Goal: Task Accomplishment & Management: Manage account settings

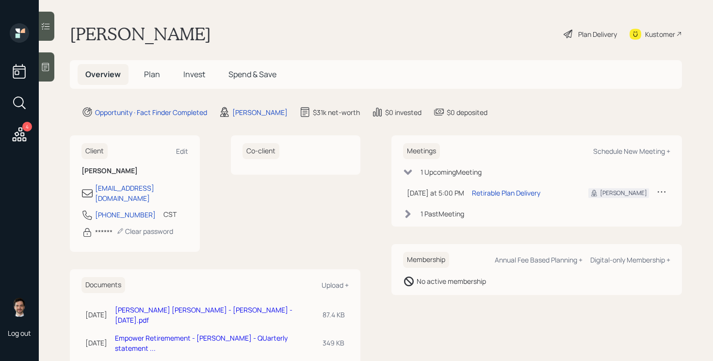
click at [150, 73] on span "Plan" at bounding box center [152, 74] width 16 height 11
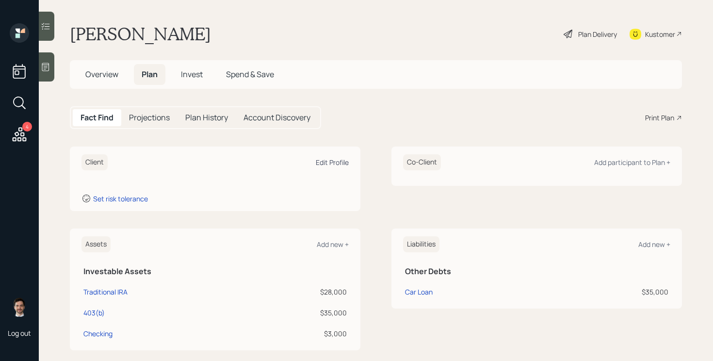
click at [327, 164] on div "Edit Profile" at bounding box center [332, 162] width 33 height 9
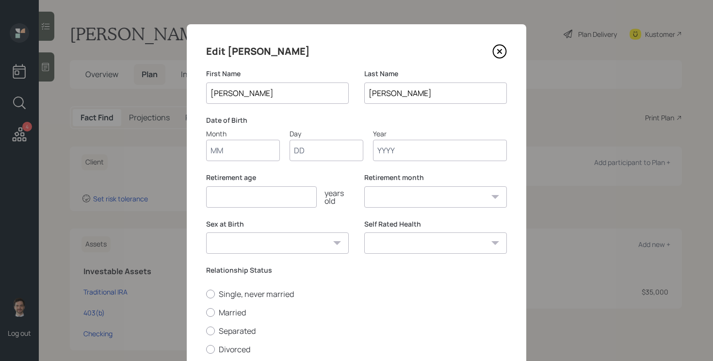
click at [238, 155] on input "Month" at bounding box center [243, 150] width 74 height 21
type input "11"
type input "04"
type input "1960"
select select "11"
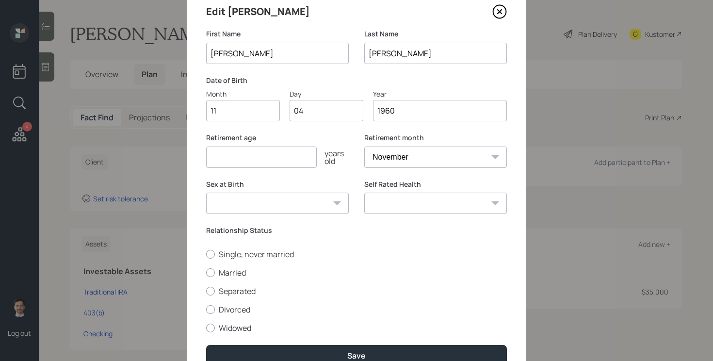
scroll to position [35, 0]
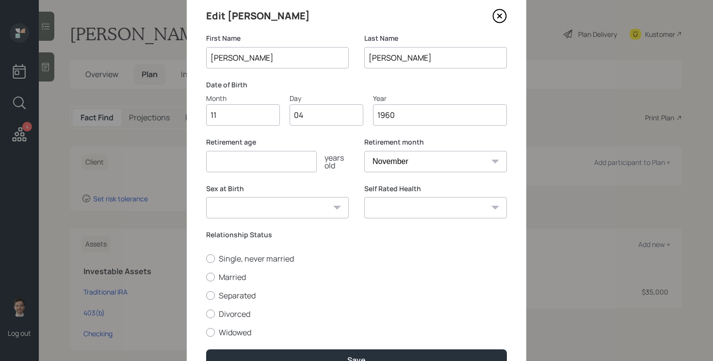
type input "1960"
click at [284, 161] on input "number" at bounding box center [261, 161] width 111 height 21
type input "68"
click at [270, 258] on label "Single, never married" at bounding box center [356, 258] width 301 height 11
click at [206, 258] on input "Single, never married" at bounding box center [206, 258] width 0 height 0
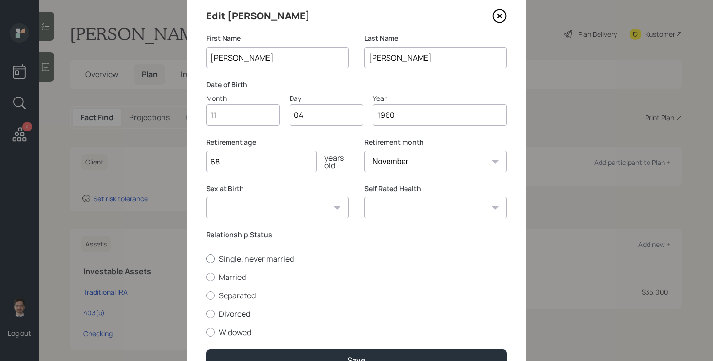
radio input "true"
click at [309, 203] on select "[DEMOGRAPHIC_DATA] [DEMOGRAPHIC_DATA] Other / Prefer not to say" at bounding box center [277, 207] width 143 height 21
select select "[DEMOGRAPHIC_DATA]"
click at [206, 197] on select "[DEMOGRAPHIC_DATA] [DEMOGRAPHIC_DATA] Other / Prefer not to say" at bounding box center [277, 207] width 143 height 21
click at [431, 201] on select "Excellent Very Good Good Fair Poor" at bounding box center [435, 207] width 143 height 21
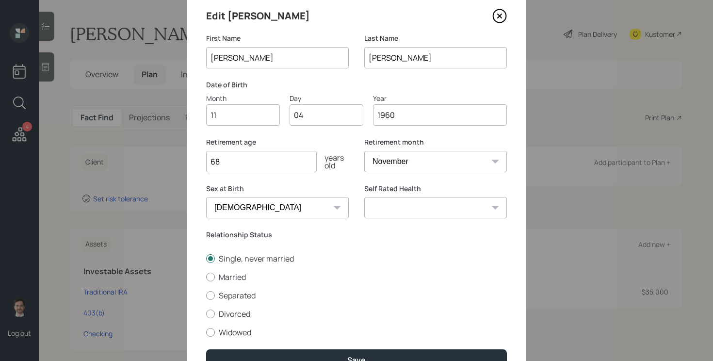
select select "good"
click at [364, 197] on select "Excellent Very Good Good Fair Poor" at bounding box center [435, 207] width 143 height 21
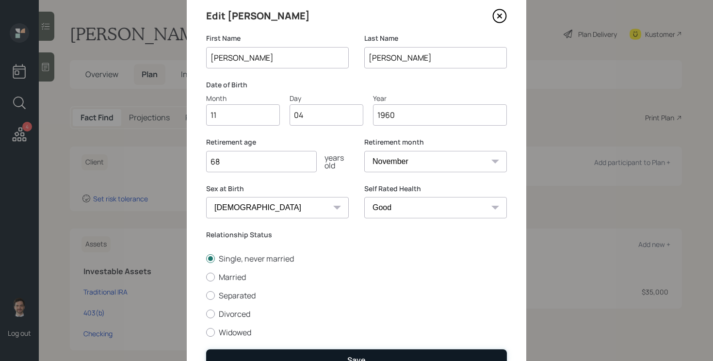
click at [366, 358] on button "Save" at bounding box center [356, 359] width 301 height 21
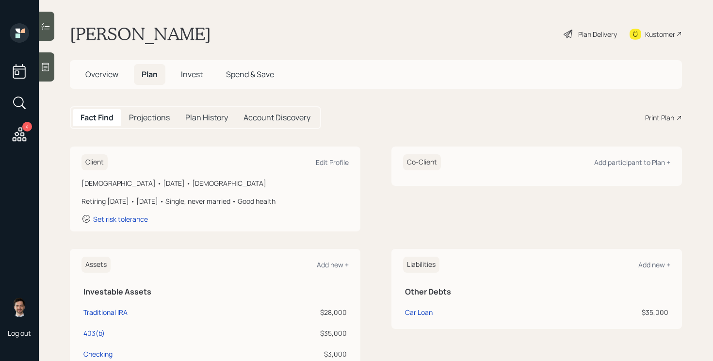
click at [565, 34] on icon at bounding box center [567, 34] width 9 height 9
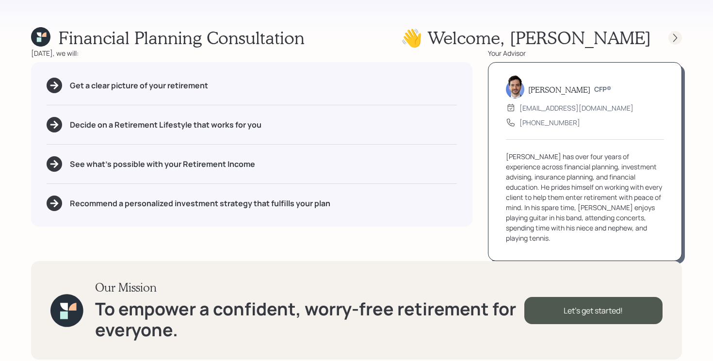
click at [671, 37] on icon at bounding box center [675, 38] width 10 height 10
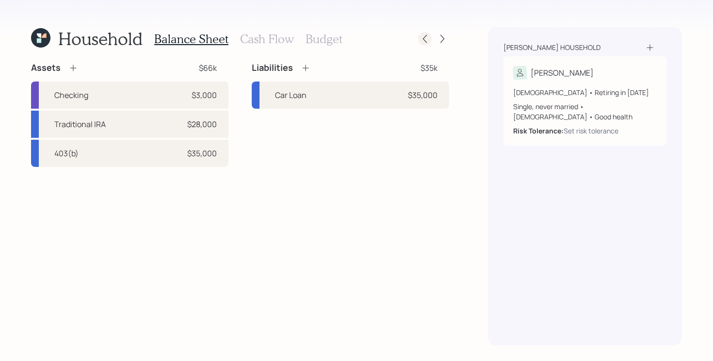
click at [420, 39] on icon at bounding box center [425, 39] width 10 height 10
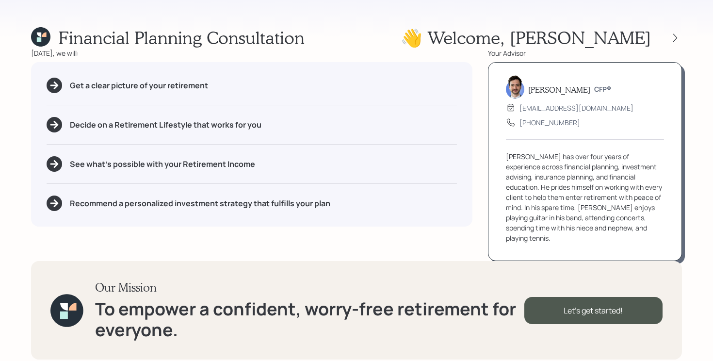
click at [45, 33] on icon at bounding box center [44, 34] width 4 height 4
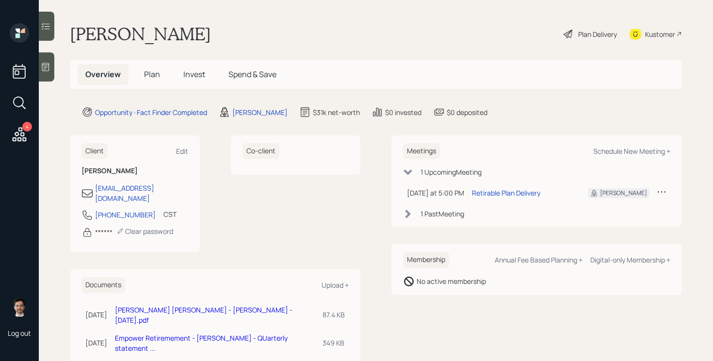
click at [146, 76] on span "Plan" at bounding box center [152, 74] width 16 height 11
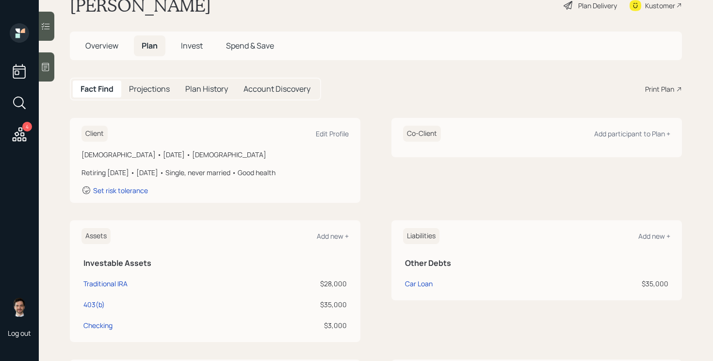
scroll to position [30, 0]
click at [337, 129] on div "Edit Profile" at bounding box center [332, 132] width 33 height 9
select select "11"
select select "good"
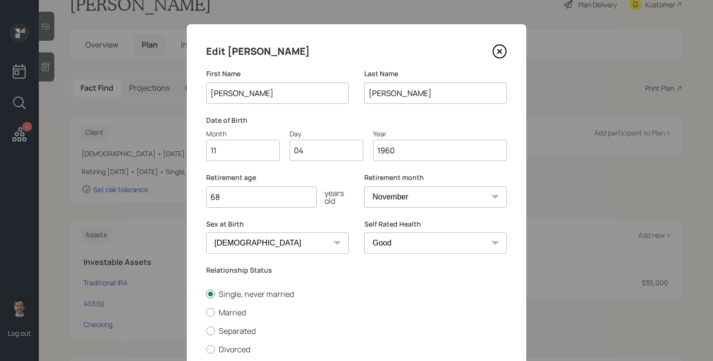
scroll to position [89, 0]
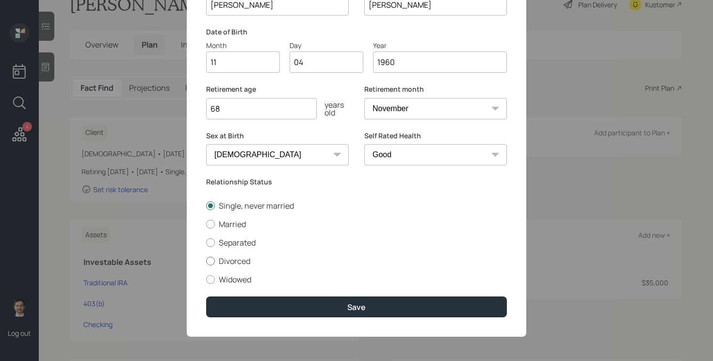
click at [239, 259] on label "Divorced" at bounding box center [356, 260] width 301 height 11
click at [206, 260] on input "Divorced" at bounding box center [206, 260] width 0 height 0
radio input "true"
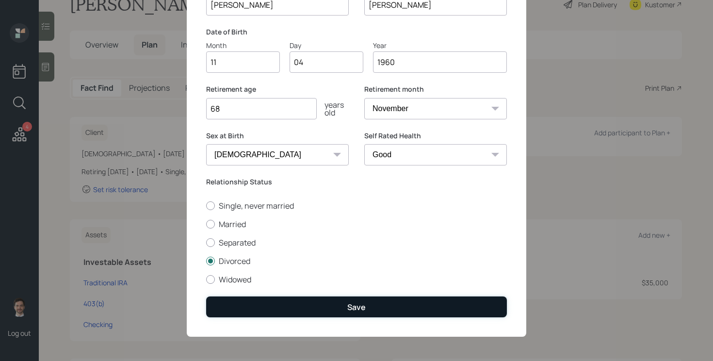
click at [330, 309] on button "Save" at bounding box center [356, 306] width 301 height 21
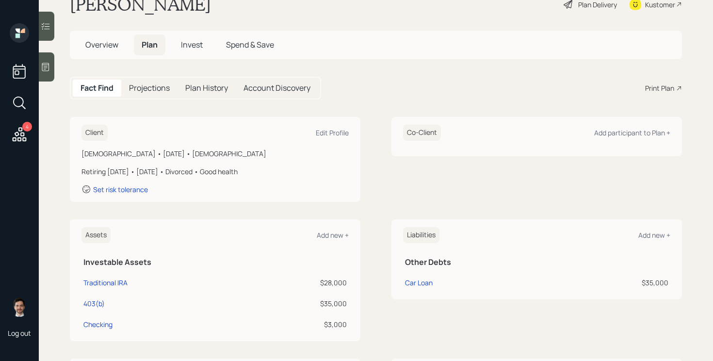
click at [592, 8] on div "Plan Delivery" at bounding box center [597, 5] width 39 height 10
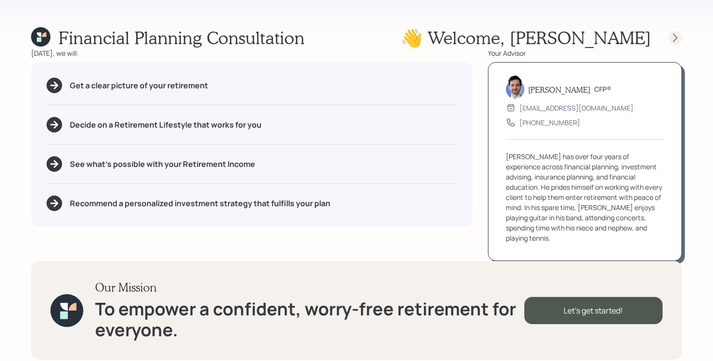
click at [677, 40] on icon at bounding box center [675, 38] width 10 height 10
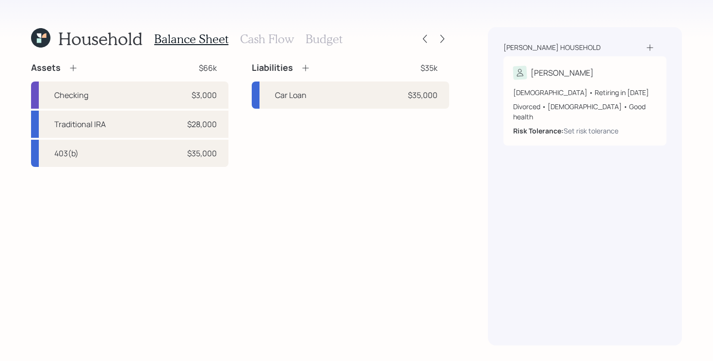
click at [355, 274] on div "Assets $66k Checking $3,000 Traditional IRA $28,000 403(b) $35,000 Liabilities …" at bounding box center [240, 203] width 418 height 283
click at [164, 203] on div "Assets $66k Checking $3,000 Traditional IRA $28,000 403(b) $35,000 Liabilities …" at bounding box center [240, 203] width 418 height 283
click at [293, 237] on div "Assets $66k Checking $3,000 Traditional IRA $28,000 403(b) $35,000 Liabilities …" at bounding box center [240, 203] width 418 height 283
click at [372, 97] on div "Car Loan $35,000" at bounding box center [350, 94] width 197 height 27
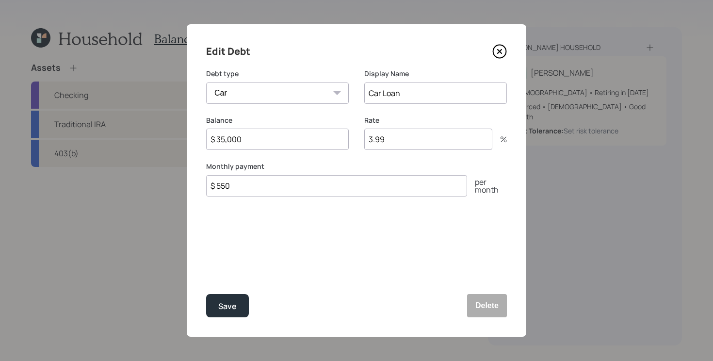
click at [499, 52] on icon at bounding box center [499, 51] width 4 height 4
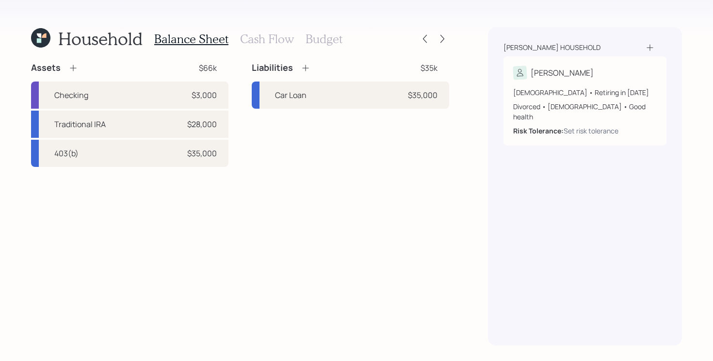
click at [238, 121] on div "Assets $66k Checking $3,000 Traditional IRA $28,000 403(b) $35,000 Liabilities …" at bounding box center [240, 114] width 418 height 105
click at [261, 41] on h3 "Cash Flow" at bounding box center [267, 39] width 54 height 14
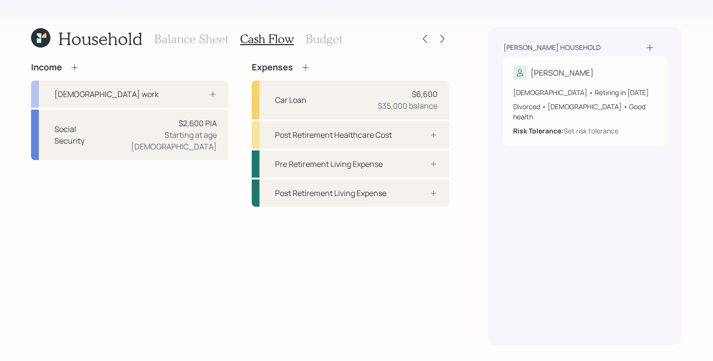
click at [463, 134] on div "Household Balance Sheet Cash Flow Budget Income [DEMOGRAPHIC_DATA] work Social …" at bounding box center [356, 180] width 713 height 361
click at [304, 67] on icon at bounding box center [305, 67] width 6 height 6
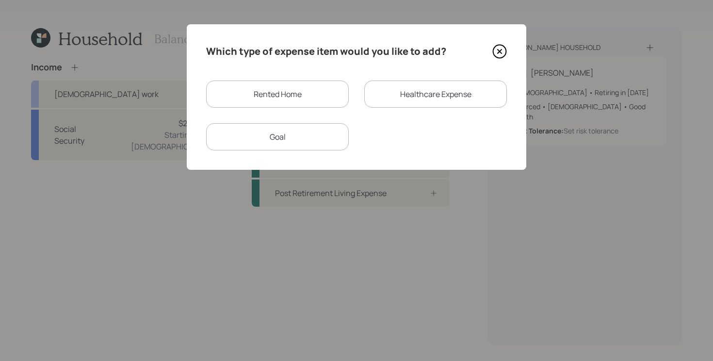
click at [296, 144] on div "Goal" at bounding box center [277, 136] width 143 height 27
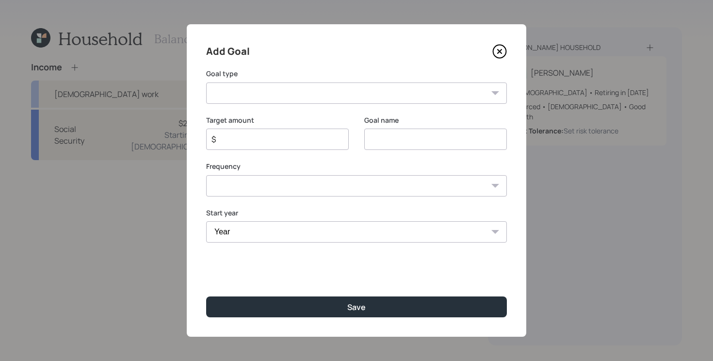
click at [317, 143] on input "$" at bounding box center [273, 139] width 126 height 12
type input "$ 6,000"
click at [311, 83] on select "Create an emergency fund Donate to charity Purchase a home Make a purchase Supp…" at bounding box center [356, 92] width 301 height 21
select select "other"
click at [206, 82] on select "Create an emergency fund Donate to charity Purchase a home Make a purchase Supp…" at bounding box center [356, 92] width 301 height 21
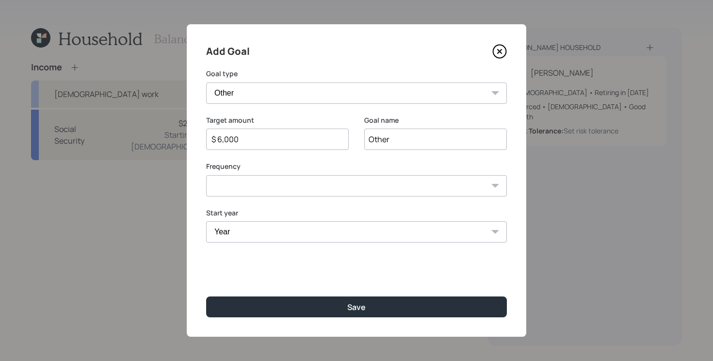
click at [431, 138] on input "Other" at bounding box center [435, 138] width 143 height 21
type input "E"
type input "Daughter's Student Loan"
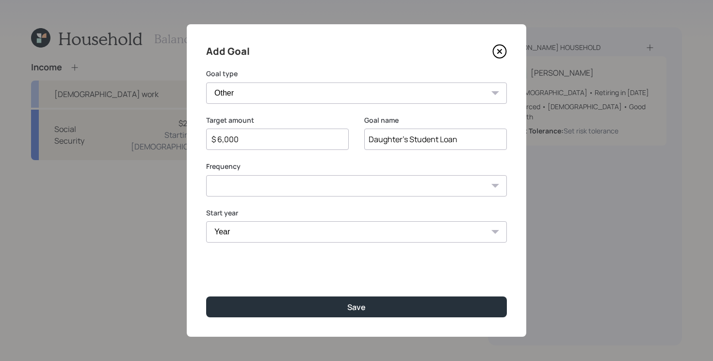
click at [324, 185] on select "One time Every 1 year Every 2 years Every 3 years Every 4 years Every 5 years E…" at bounding box center [356, 185] width 301 height 21
select select "1"
click at [206, 175] on select "One time Every 1 year Every 2 years Every 3 years Every 4 years Every 5 years E…" at bounding box center [356, 185] width 301 height 21
click at [253, 236] on select "Year [DATE] 2026 2027 2028 2029 2030 2031 2032 2033 2034 2035 2036 2037 2038 20…" at bounding box center [356, 231] width 301 height 21
select select "2025"
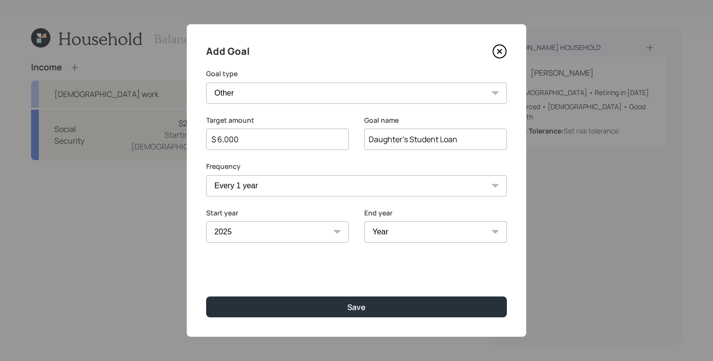
click at [206, 221] on select "Year [DATE] 2026 2027 2028 2029 2030 2031 2032 2033 2034 2035 2036 2037 2038 20…" at bounding box center [277, 231] width 143 height 21
click at [391, 231] on select "Year [DATE] 2026 2027 2028 2029 2030 2031 2032 2033 2034 2035 2036 2037 2038 20…" at bounding box center [435, 231] width 143 height 21
select select "2035"
click at [364, 221] on select "Year [DATE] 2026 2027 2028 2029 2030 2031 2032 2033 2034 2035 2036 2037 2038 20…" at bounding box center [435, 231] width 143 height 21
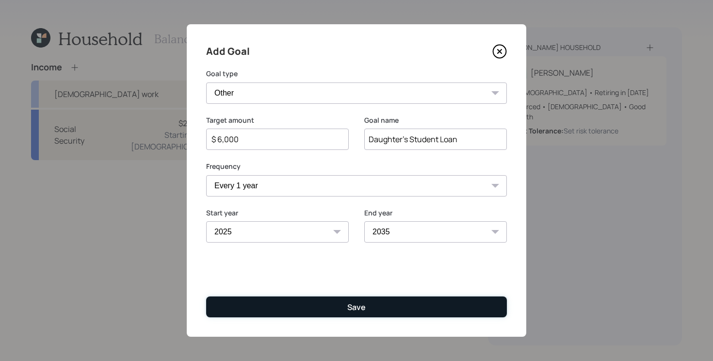
click at [300, 308] on button "Save" at bounding box center [356, 306] width 301 height 21
type input "$"
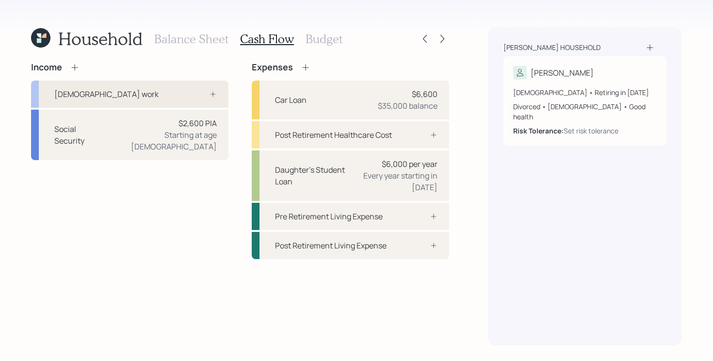
click at [219, 90] on div "[DEMOGRAPHIC_DATA] work" at bounding box center [129, 93] width 197 height 27
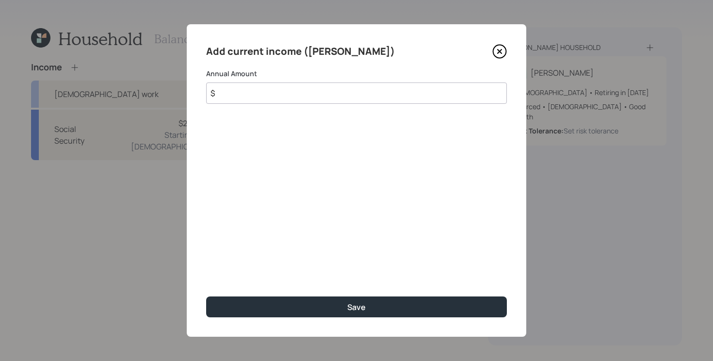
click at [309, 89] on input "$" at bounding box center [356, 92] width 301 height 21
type input "$ 80,000"
click at [206, 296] on button "Save" at bounding box center [356, 306] width 301 height 21
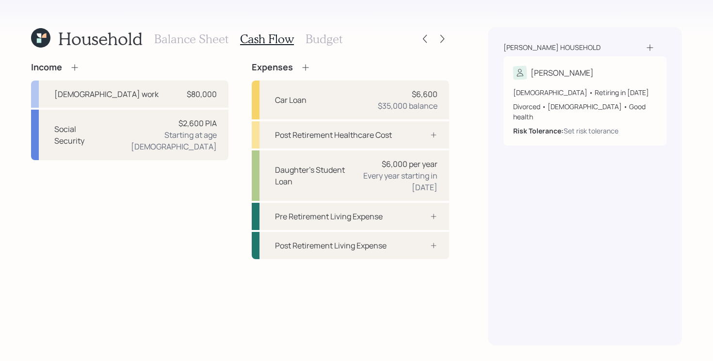
click at [237, 124] on div "Income [DEMOGRAPHIC_DATA] work $80,000 Social Security $2,600 PIA Starting at a…" at bounding box center [240, 160] width 418 height 197
click at [214, 122] on div "$2,600 PIA" at bounding box center [197, 123] width 38 height 12
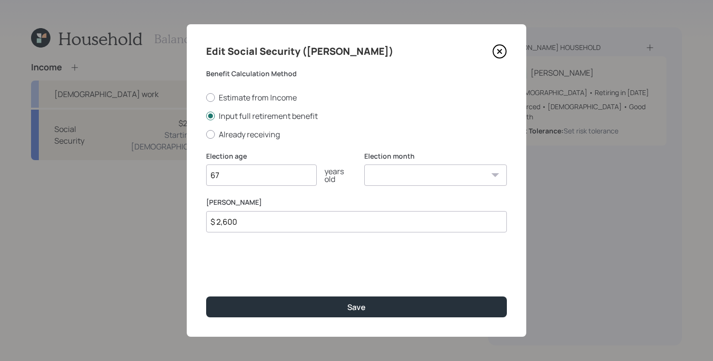
click at [254, 224] on input "$ 2,600" at bounding box center [356, 221] width 301 height 21
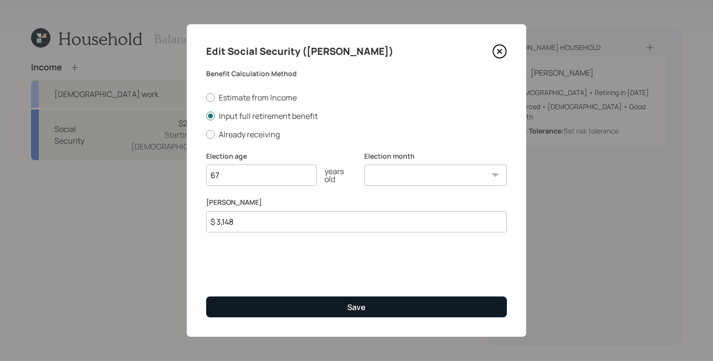
type input "$ 3,148"
click at [353, 310] on div "Save" at bounding box center [356, 306] width 18 height 11
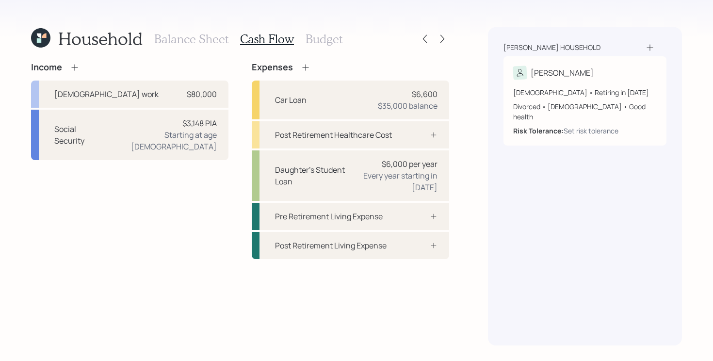
click at [282, 278] on div "Income [DEMOGRAPHIC_DATA] work $80,000 Social Security $3,148 PIA Starting at a…" at bounding box center [240, 203] width 418 height 283
click at [335, 281] on div "Income [DEMOGRAPHIC_DATA] work $80,000 Social Security $3,148 PIA Starting at a…" at bounding box center [240, 203] width 418 height 283
click at [379, 282] on div "Income [DEMOGRAPHIC_DATA] work $80,000 Social Security $3,148 PIA Starting at a…" at bounding box center [240, 203] width 418 height 283
click at [116, 221] on div "Income [DEMOGRAPHIC_DATA] work $80,000 Social Security $3,148 PIA Starting at a…" at bounding box center [129, 160] width 197 height 197
click at [461, 129] on div "Household Balance Sheet Cash Flow Budget Income [DEMOGRAPHIC_DATA] work $80,000…" at bounding box center [356, 180] width 713 height 361
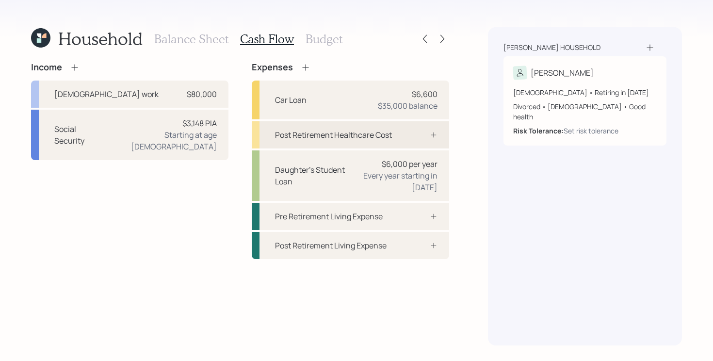
click at [376, 140] on div "Post Retirement Healthcare Cost" at bounding box center [333, 135] width 117 height 12
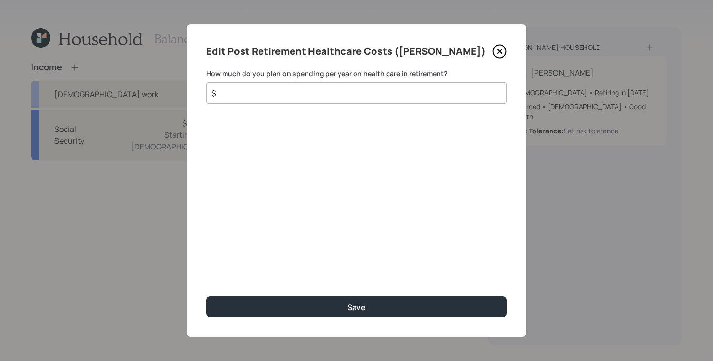
click at [422, 96] on input "$" at bounding box center [352, 93] width 284 height 12
click at [422, 94] on input "$" at bounding box center [352, 93] width 284 height 12
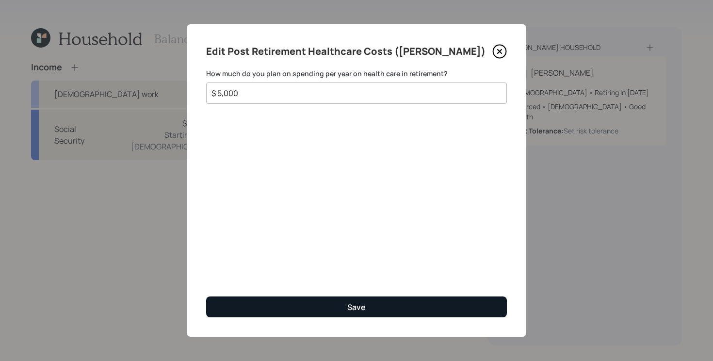
type input "$ 5,000"
click at [380, 307] on button "Save" at bounding box center [356, 306] width 301 height 21
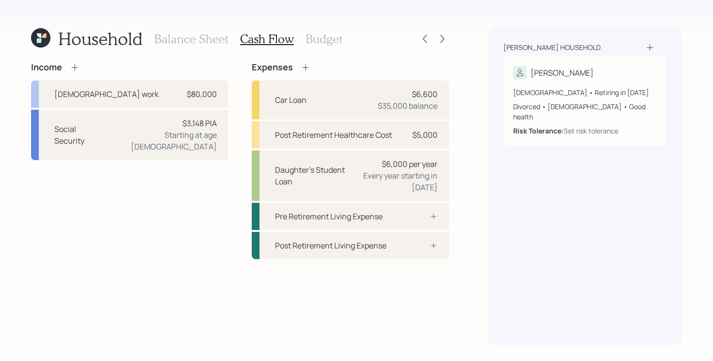
click at [201, 211] on div "Income [DEMOGRAPHIC_DATA] work $80,000 Social Security $3,148 PIA Starting at a…" at bounding box center [129, 160] width 197 height 197
click at [323, 42] on h3 "Budget" at bounding box center [323, 39] width 37 height 14
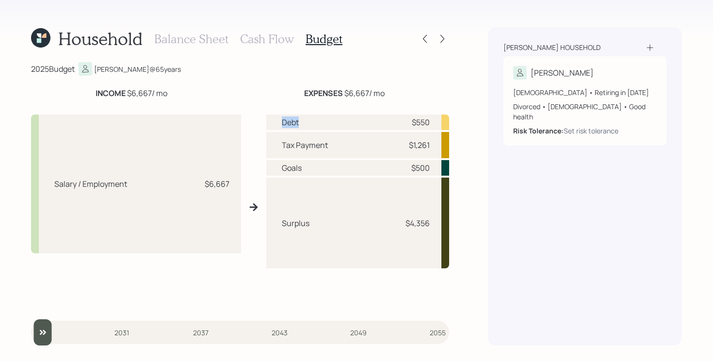
drag, startPoint x: 281, startPoint y: 121, endPoint x: 322, endPoint y: 120, distance: 41.2
click at [322, 120] on div "Debt $550" at bounding box center [357, 122] width 183 height 16
drag, startPoint x: 278, startPoint y: 172, endPoint x: 323, endPoint y: 169, distance: 44.7
click at [323, 169] on div "Goals $500" at bounding box center [357, 168] width 183 height 16
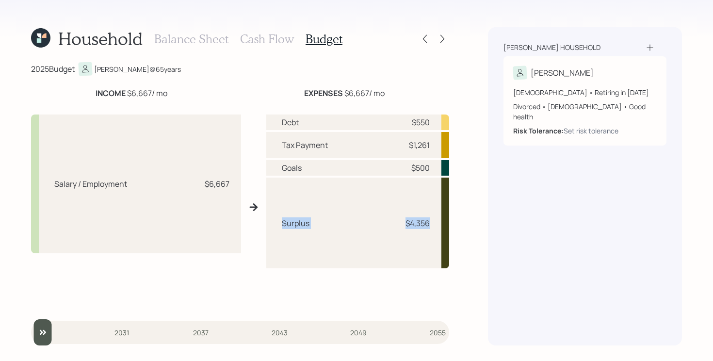
drag, startPoint x: 281, startPoint y: 224, endPoint x: 454, endPoint y: 229, distance: 173.1
click at [455, 229] on div "Household Balance Sheet Cash Flow Budget 2025 Budget [PERSON_NAME] @ 65 years I…" at bounding box center [356, 180] width 713 height 361
click at [461, 176] on div "Household Balance Sheet Cash Flow Budget 2025 Budget [PERSON_NAME] @ 65 years I…" at bounding box center [356, 180] width 713 height 361
click at [271, 40] on h3 "Cash Flow" at bounding box center [267, 39] width 54 height 14
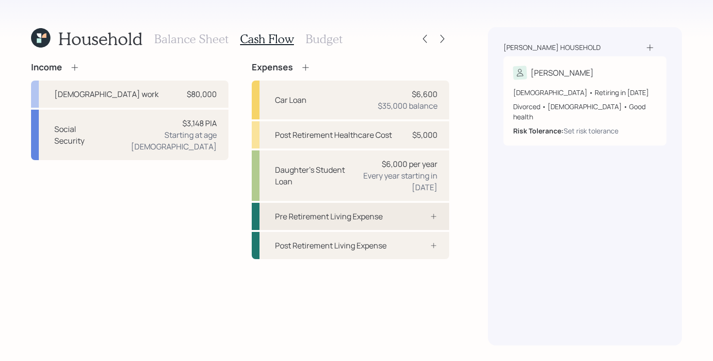
click at [397, 214] on div "Pre Retirement Living Expense" at bounding box center [350, 216] width 197 height 27
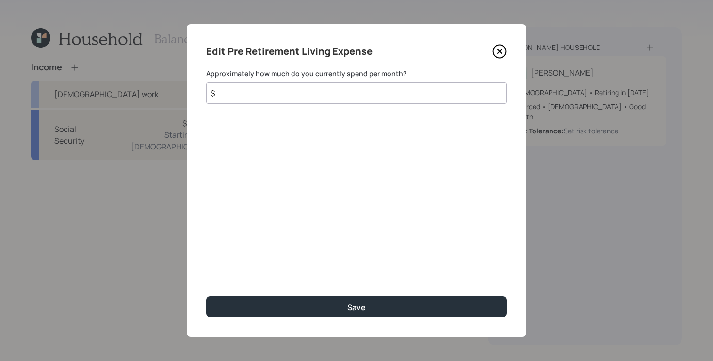
click at [379, 88] on input "$" at bounding box center [356, 92] width 301 height 21
type input "$ 4,300"
click at [206, 296] on button "Save" at bounding box center [356, 306] width 301 height 21
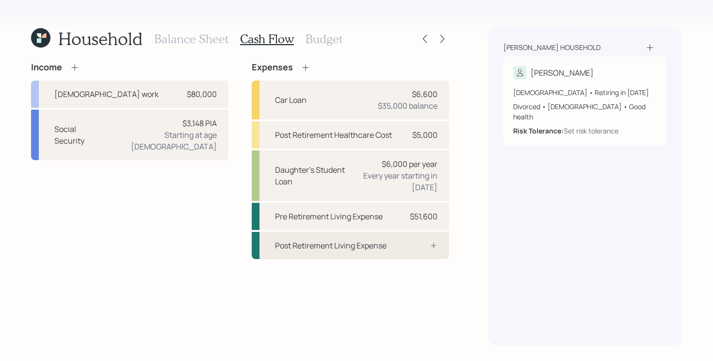
click at [377, 247] on div "Post Retirement Living Expense" at bounding box center [330, 245] width 111 height 12
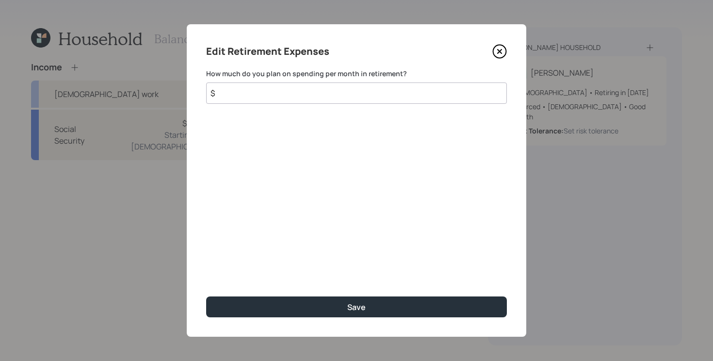
click at [384, 95] on input "$" at bounding box center [356, 92] width 301 height 21
type input "$ 4,300"
click at [206, 296] on button "Save" at bounding box center [356, 306] width 301 height 21
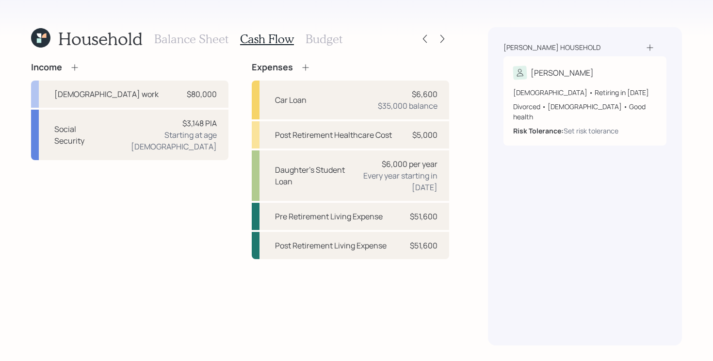
click at [305, 64] on icon at bounding box center [306, 68] width 10 height 10
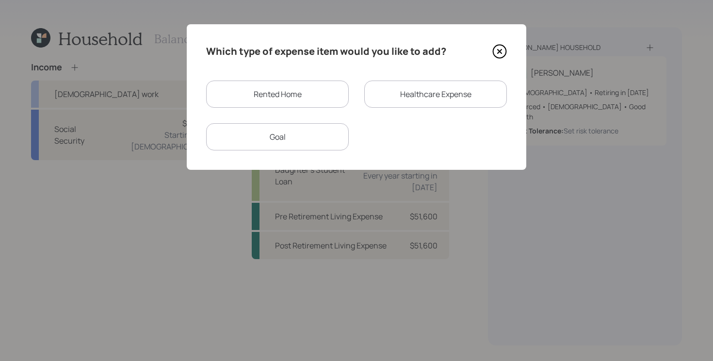
click at [335, 134] on div "Goal" at bounding box center [277, 136] width 143 height 27
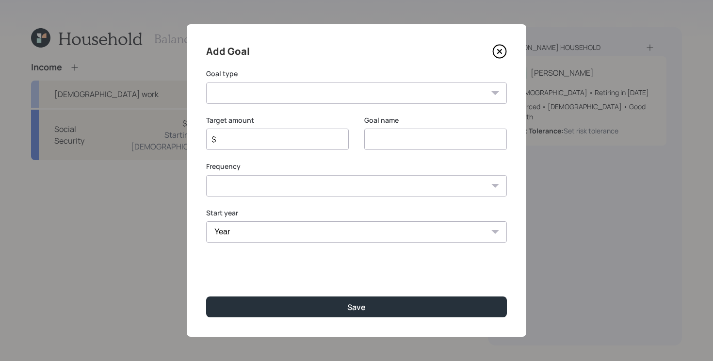
click at [409, 99] on select "Create an emergency fund Donate to charity Purchase a home Make a purchase Supp…" at bounding box center [356, 92] width 301 height 21
select select "vacation"
click at [206, 82] on select "Create an emergency fund Donate to charity Purchase a home Make a purchase Supp…" at bounding box center [356, 92] width 301 height 21
type input "Plan for travel"
click at [325, 185] on select "One time Every 1 year Every 2 years Every 3 years Every 4 years Every 5 years E…" at bounding box center [356, 185] width 301 height 21
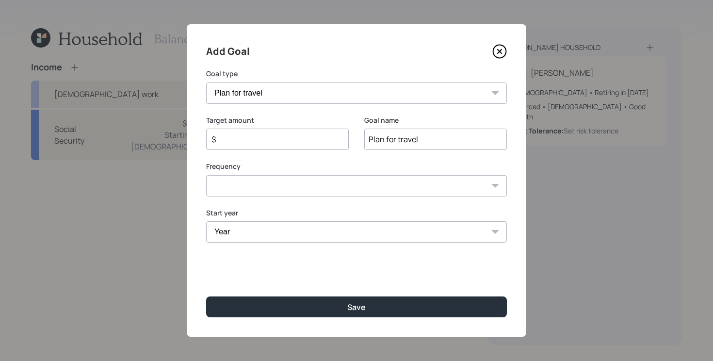
select select "1"
click at [206, 175] on select "One time Every 1 year Every 2 years Every 3 years Every 4 years Every 5 years E…" at bounding box center [356, 185] width 301 height 21
click at [281, 233] on select "Year [DATE] 2026 2027 2028 2029 2030 2031 2032 2033 2034 2035 2036 2037 2038 20…" at bounding box center [277, 231] width 143 height 21
select select "2026"
click at [206, 221] on select "Year [DATE] 2026 2027 2028 2029 2030 2031 2032 2033 2034 2035 2036 2037 2038 20…" at bounding box center [277, 231] width 143 height 21
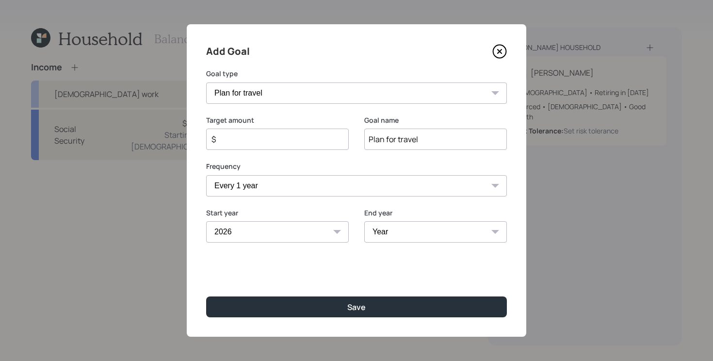
click at [300, 137] on input "$" at bounding box center [273, 139] width 126 height 12
type input "$ 1,000"
click at [417, 237] on select "Year [DATE] 2027 2028 2029 2030 2031 2032 2033 2034 2035 2036 2037 2038 2039 20…" at bounding box center [435, 231] width 143 height 21
select select "2035"
click at [364, 221] on select "Year [DATE] 2027 2028 2029 2030 2031 2032 2033 2034 2035 2036 2037 2038 2039 20…" at bounding box center [435, 231] width 143 height 21
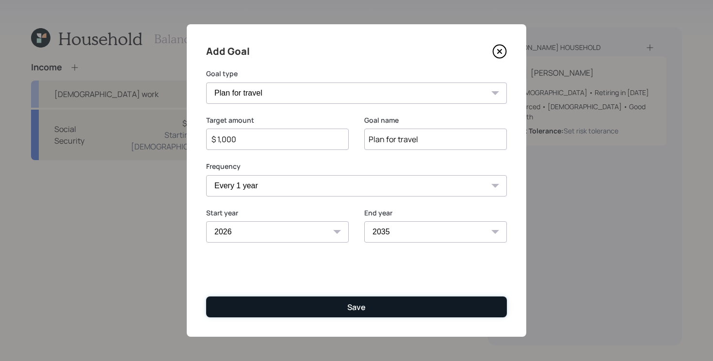
click at [330, 304] on button "Save" at bounding box center [356, 306] width 301 height 21
type input "$"
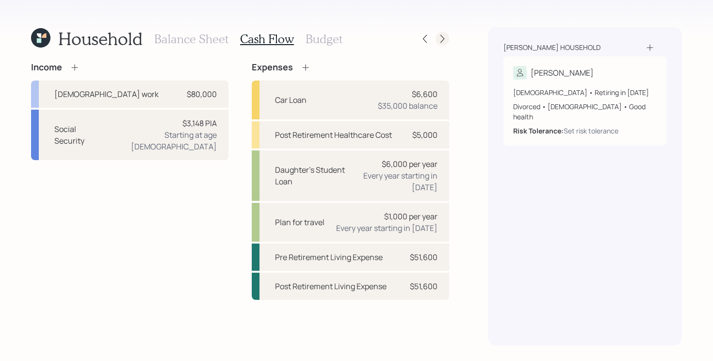
click at [440, 39] on icon at bounding box center [442, 39] width 10 height 10
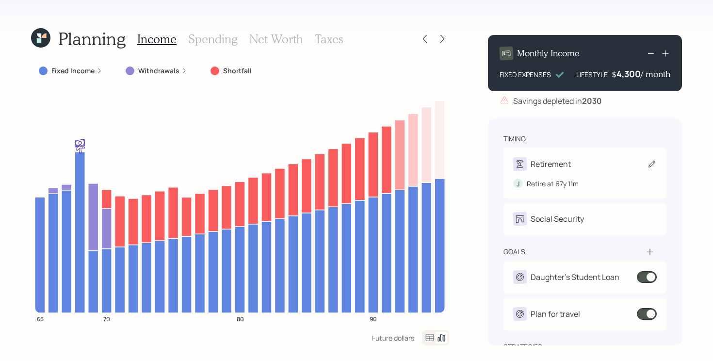
click at [652, 164] on icon at bounding box center [651, 163] width 7 height 7
select select "11"
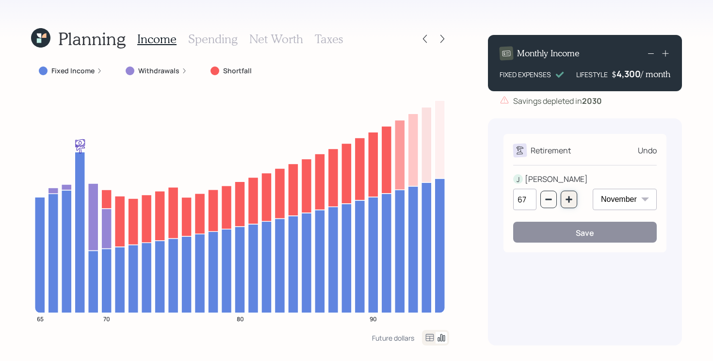
click at [565, 202] on icon "button" at bounding box center [569, 199] width 8 height 8
type input "68"
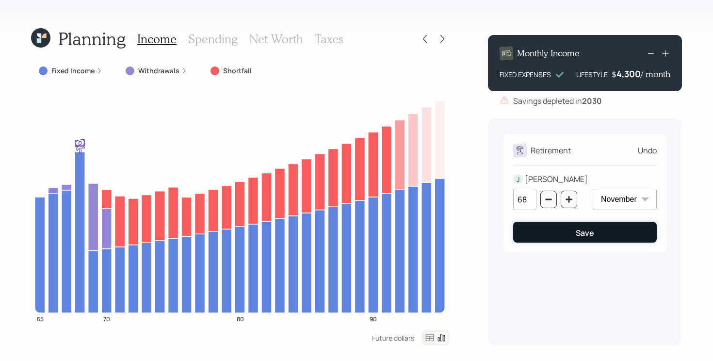
click at [606, 235] on button "Save" at bounding box center [584, 232] width 143 height 21
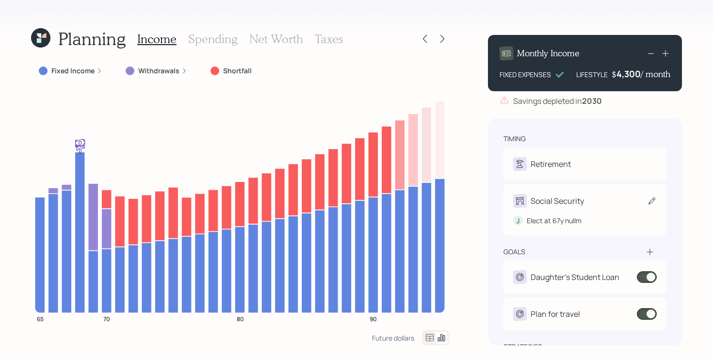
click at [652, 205] on icon at bounding box center [652, 201] width 10 height 10
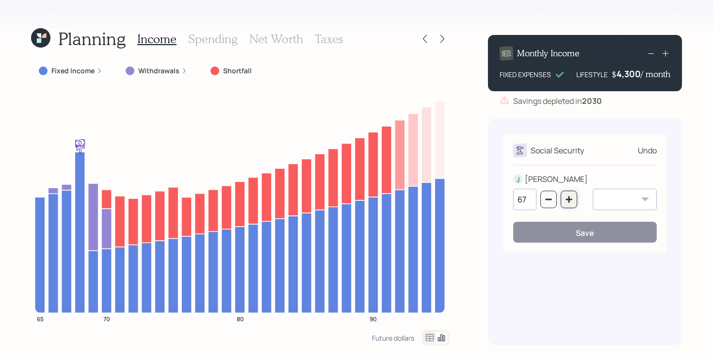
click at [570, 195] on icon "button" at bounding box center [569, 199] width 8 height 8
type input "68"
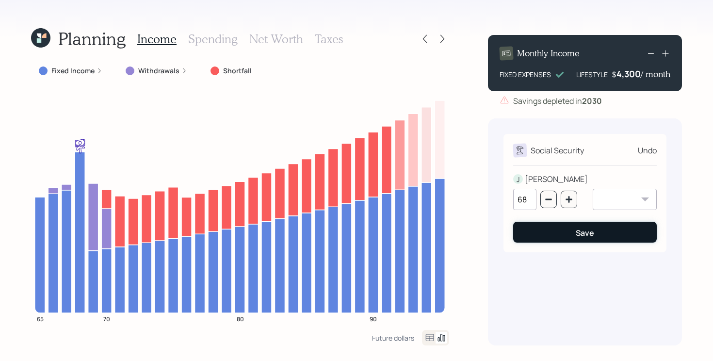
click at [562, 223] on button "Save" at bounding box center [584, 232] width 143 height 21
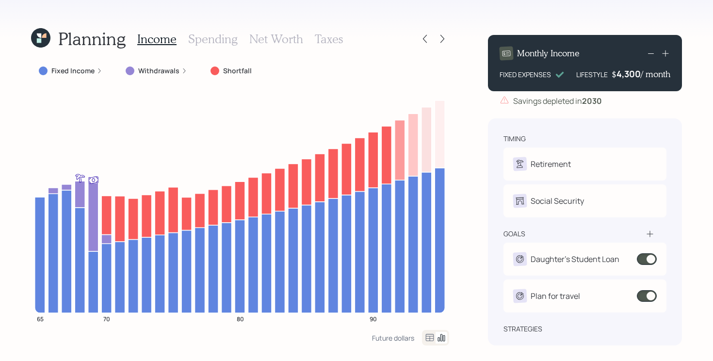
click at [472, 189] on div "Planning Income Spending Net Worth Taxes Fixed Income Withdrawals Shortfall 65 …" at bounding box center [356, 180] width 713 height 361
click at [687, 160] on div "Planning Income Spending Net Worth Taxes Fixed Income Withdrawals Shortfall 65 …" at bounding box center [356, 180] width 713 height 361
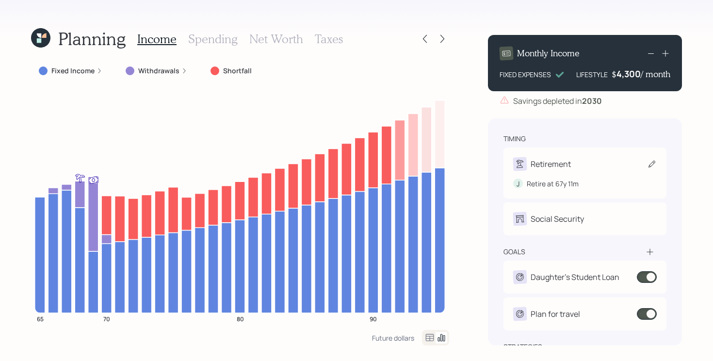
click at [651, 165] on icon at bounding box center [652, 164] width 10 height 10
select select "11"
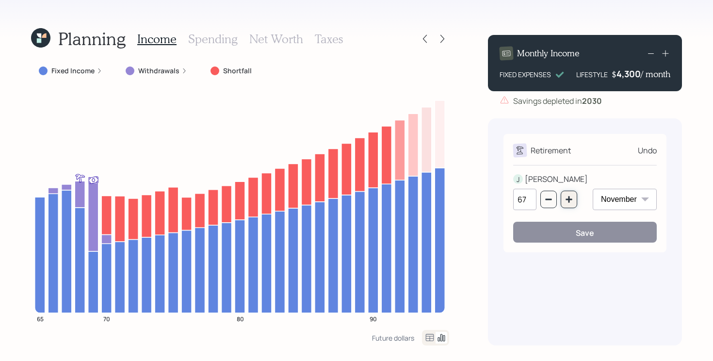
click at [567, 202] on icon "button" at bounding box center [569, 199] width 8 height 8
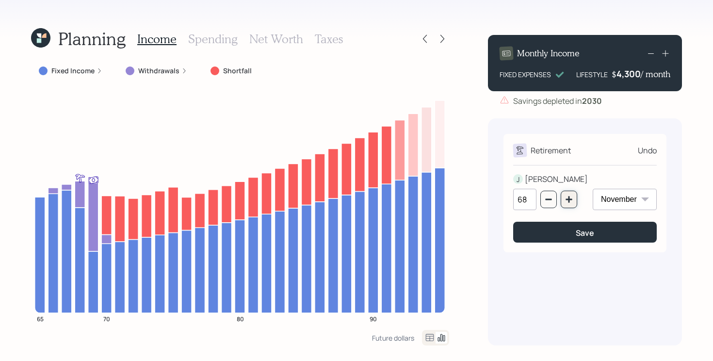
click at [567, 202] on icon "button" at bounding box center [569, 199] width 8 height 8
type input "70"
click at [563, 236] on button "Save" at bounding box center [584, 232] width 143 height 21
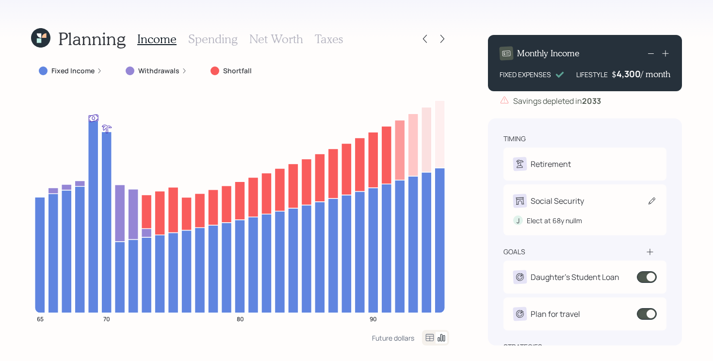
click at [648, 201] on icon at bounding box center [652, 201] width 10 height 10
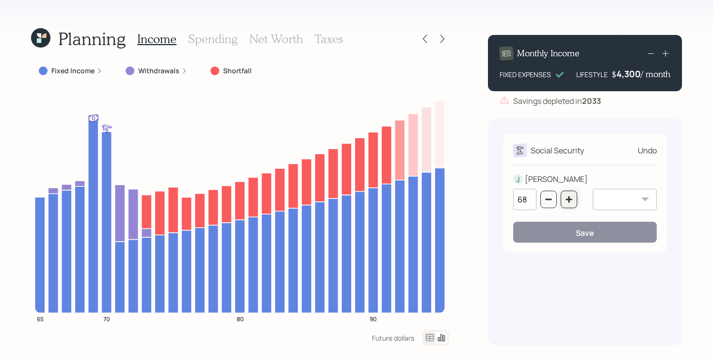
click at [567, 200] on icon "button" at bounding box center [569, 199] width 8 height 8
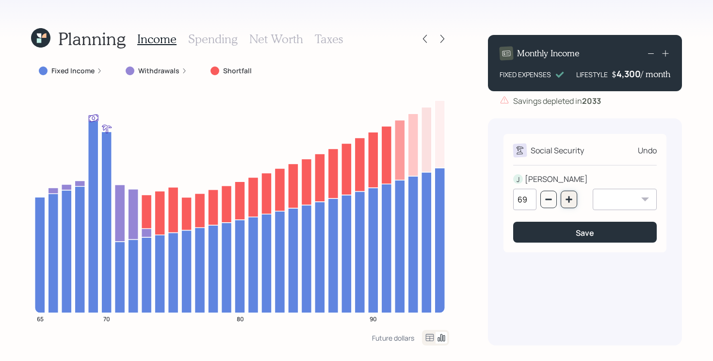
click at [567, 200] on icon "button" at bounding box center [569, 199] width 8 height 8
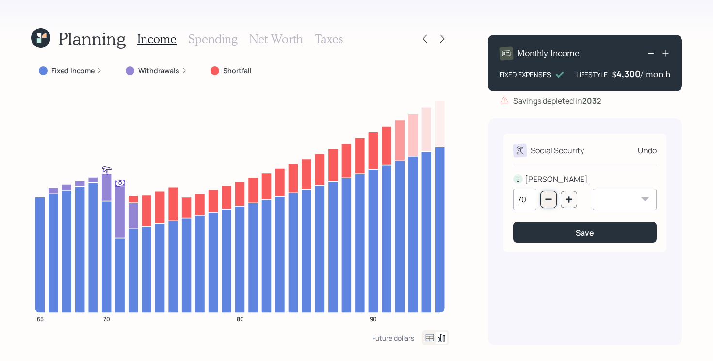
click at [549, 205] on button "button" at bounding box center [548, 198] width 16 height 17
type input "68"
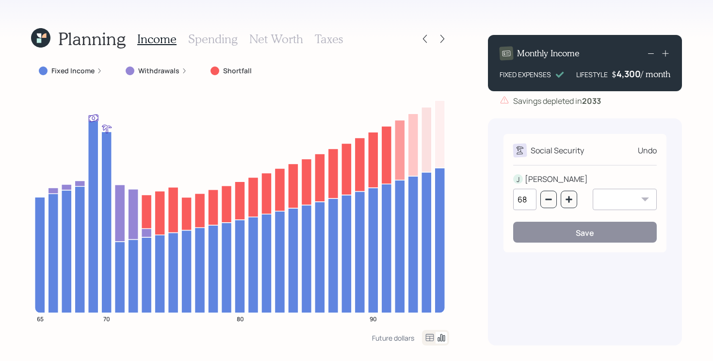
click at [548, 301] on div "Social Security Undo J JEFF 68 January February March April May June July Augus…" at bounding box center [585, 231] width 194 height 227
click at [491, 217] on div "Social Security Undo J JEFF 68 January February March April May June July Augus…" at bounding box center [585, 231] width 194 height 227
click at [48, 39] on icon at bounding box center [40, 37] width 19 height 19
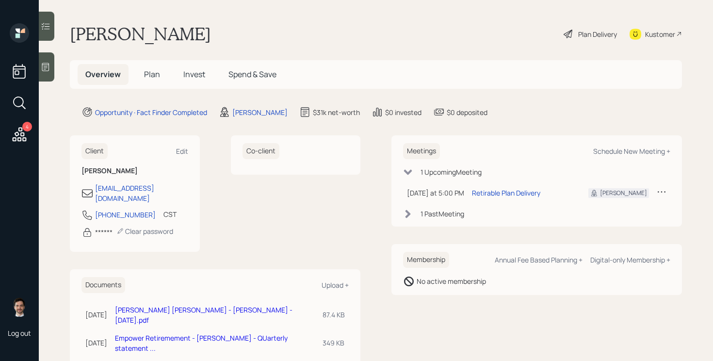
click at [159, 80] on h5 "Plan" at bounding box center [152, 74] width 32 height 21
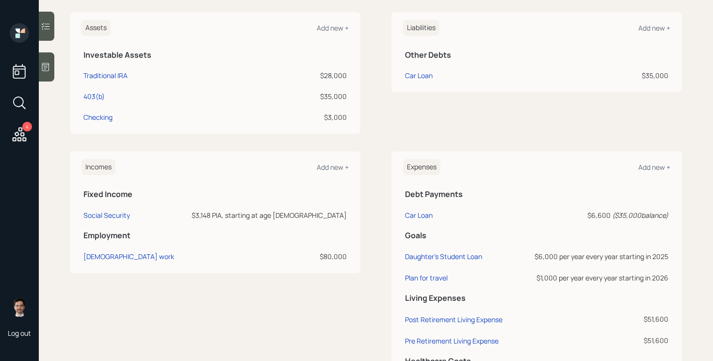
scroll to position [255, 0]
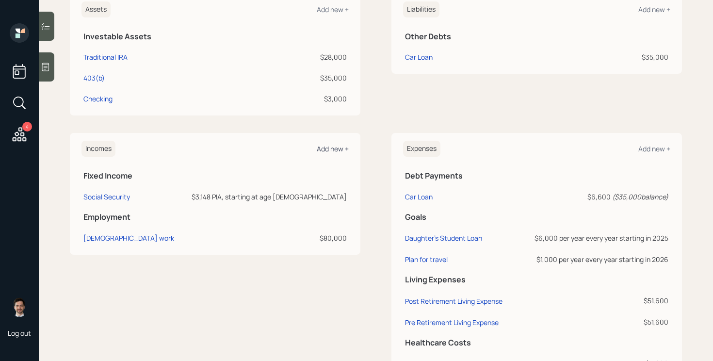
click at [331, 148] on div "Add new +" at bounding box center [333, 148] width 32 height 9
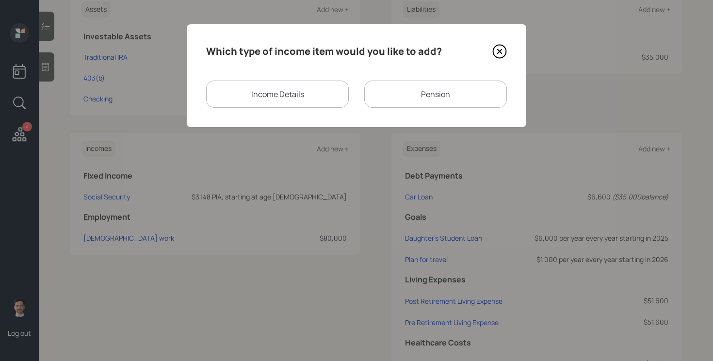
click at [292, 89] on div "Income Details" at bounding box center [277, 93] width 143 height 27
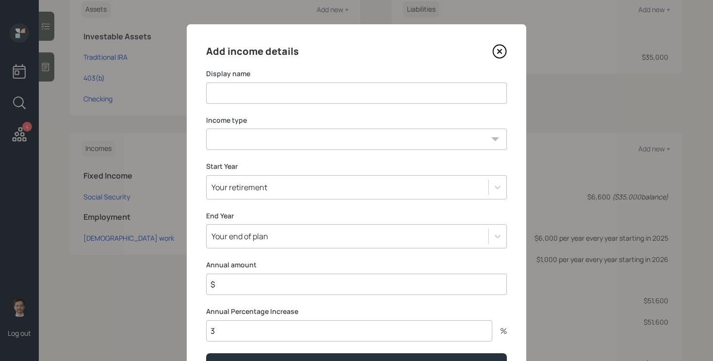
click at [281, 134] on select "Full-time work Part-time work Self employment Other" at bounding box center [356, 138] width 301 height 21
select select "part_time"
click at [206, 128] on select "Full-time work Part-time work Self employment Other" at bounding box center [356, 138] width 301 height 21
click at [296, 94] on input at bounding box center [356, 92] width 301 height 21
type input "Part Time Work"
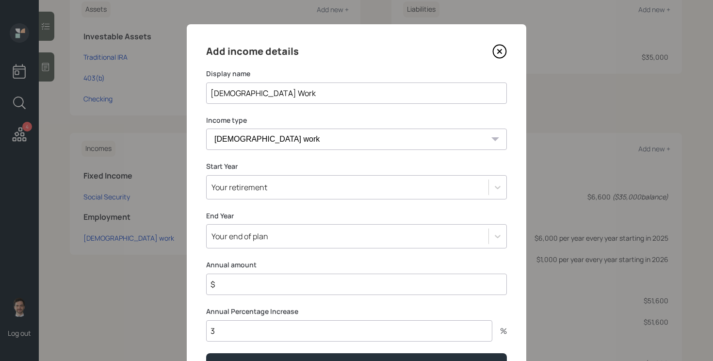
click at [250, 286] on input "$" at bounding box center [356, 283] width 301 height 21
type input "$ 40,000"
click at [339, 190] on div "Your retirement" at bounding box center [347, 187] width 282 height 16
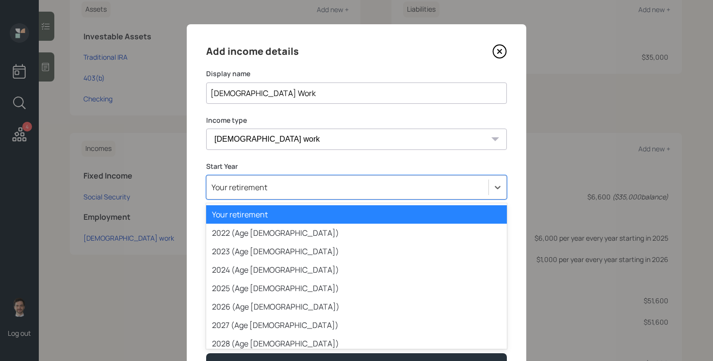
click at [320, 219] on div "Your retirement" at bounding box center [356, 214] width 301 height 18
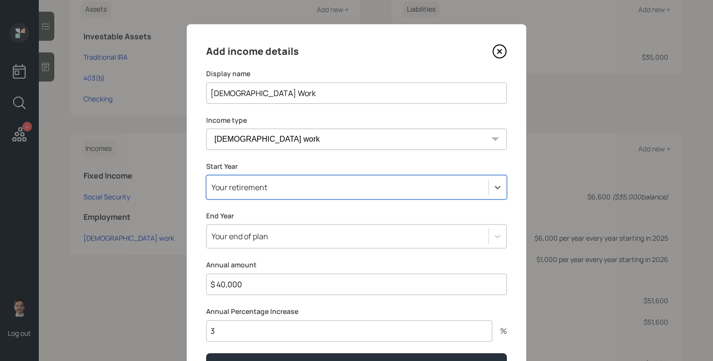
click at [308, 240] on div "Your end of plan" at bounding box center [356, 236] width 301 height 24
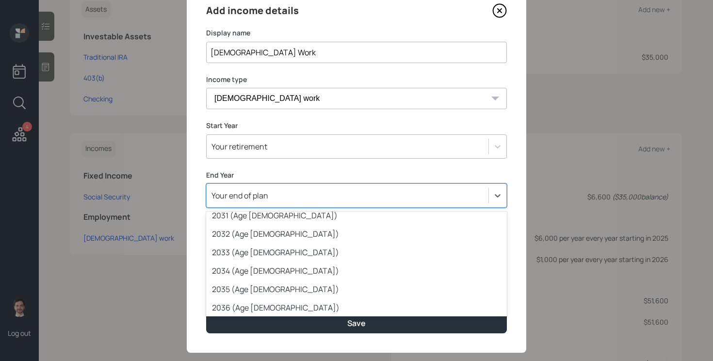
scroll to position [212, 0]
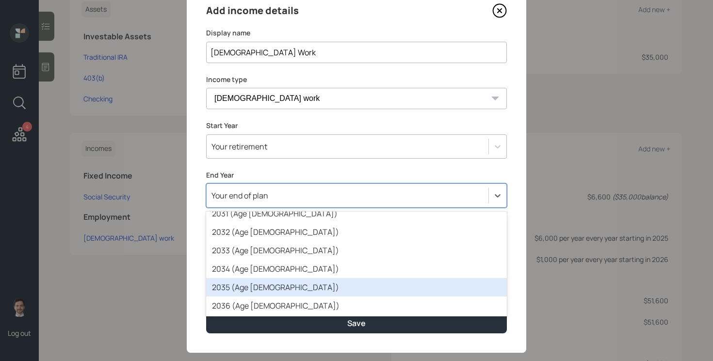
click at [291, 283] on div "2035 (Age 75)" at bounding box center [356, 287] width 301 height 18
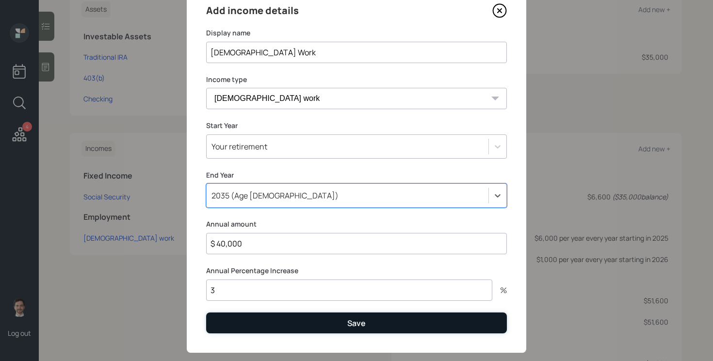
click at [334, 327] on button "Save" at bounding box center [356, 322] width 301 height 21
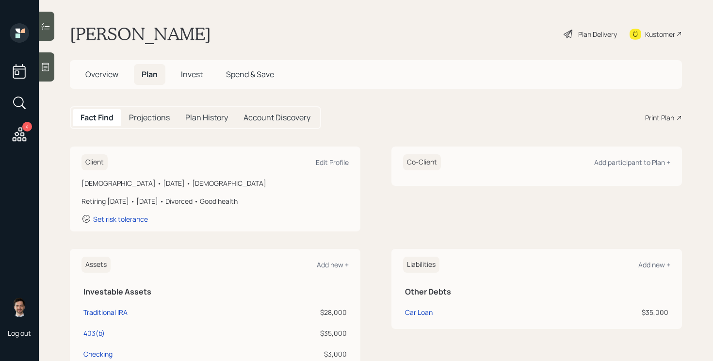
click at [588, 34] on div "Plan Delivery" at bounding box center [597, 34] width 39 height 10
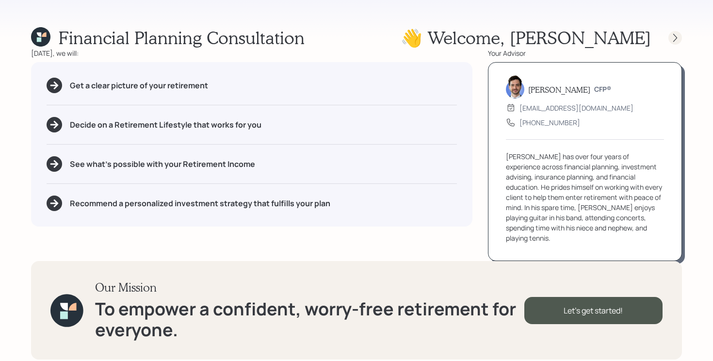
click at [675, 38] on icon at bounding box center [675, 38] width 10 height 10
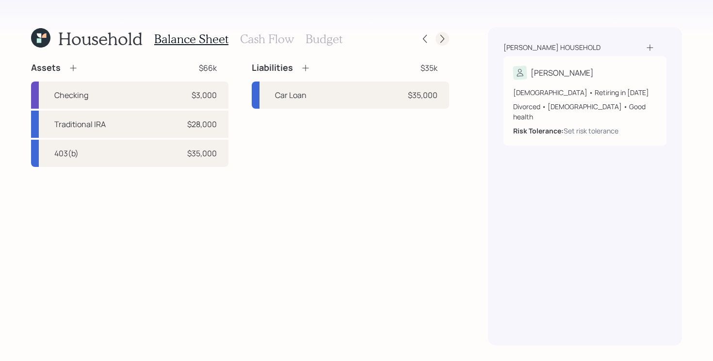
click at [447, 39] on div at bounding box center [442, 39] width 14 height 14
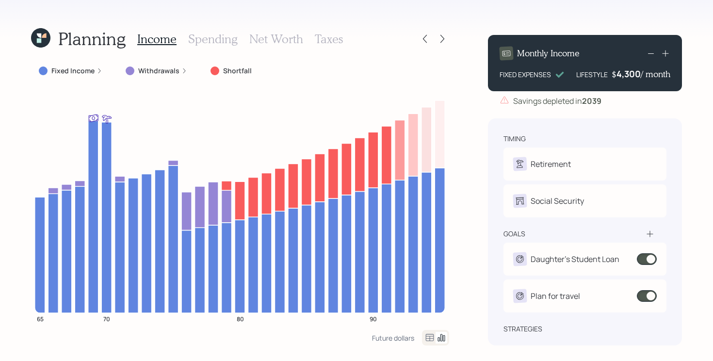
click at [11, 202] on div "Planning Income Spending Net Worth Taxes Fixed Income Withdrawals Shortfall 65 …" at bounding box center [356, 180] width 713 height 361
click at [468, 192] on div "Planning Income Spending Net Worth Taxes Fixed Income Withdrawals Shortfall 65 …" at bounding box center [356, 180] width 713 height 361
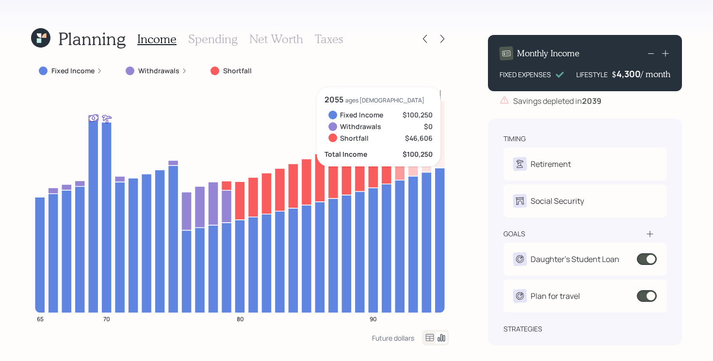
click at [471, 201] on div "Planning Income Spending Net Worth Taxes Fixed Income Withdrawals Shortfall 65 …" at bounding box center [356, 180] width 713 height 361
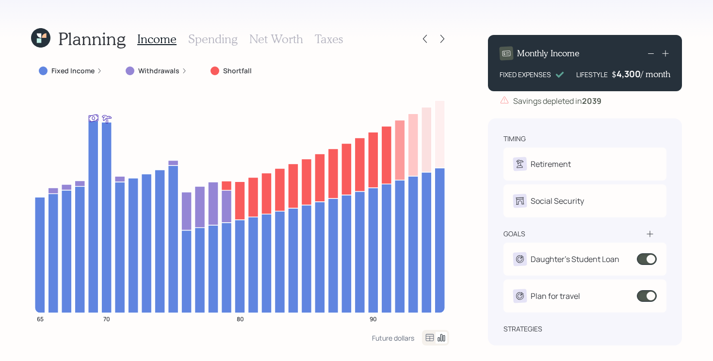
click at [473, 206] on div "Planning Income Spending Net Worth Taxes Fixed Income Withdrawals Shortfall 65 …" at bounding box center [356, 180] width 713 height 361
click at [206, 34] on h3 "Spending" at bounding box center [212, 39] width 49 height 14
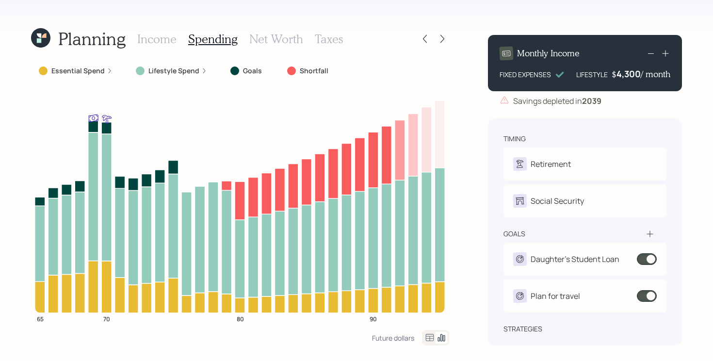
click at [157, 38] on h3 "Income" at bounding box center [156, 39] width 39 height 14
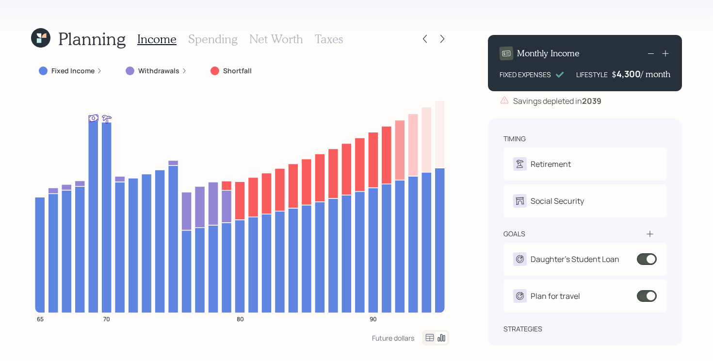
click at [459, 207] on div "Planning Income Spending Net Worth Taxes Fixed Income Withdrawals Shortfall 65 …" at bounding box center [356, 180] width 713 height 361
click at [623, 73] on div "4,300" at bounding box center [628, 74] width 24 height 12
drag, startPoint x: 616, startPoint y: 76, endPoint x: 648, endPoint y: 80, distance: 32.8
click at [648, 80] on div "Monthly Income FIXED EXPENSES LIFESTYLE $ 4300 / month" at bounding box center [585, 63] width 194 height 56
click at [687, 128] on div "Planning Income Spending Net Worth Taxes Fixed Income Withdrawals Shortfall 65 …" at bounding box center [356, 180] width 713 height 361
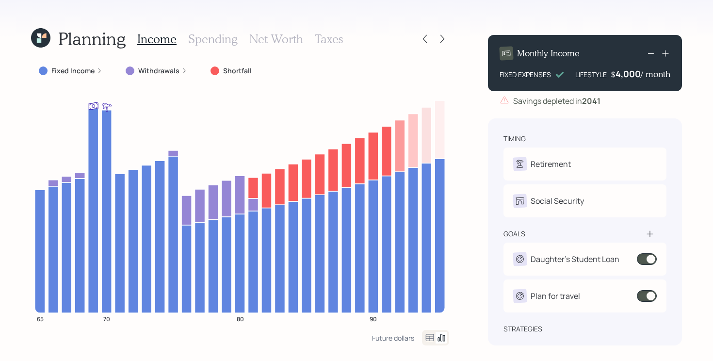
click at [222, 43] on h3 "Spending" at bounding box center [212, 39] width 49 height 14
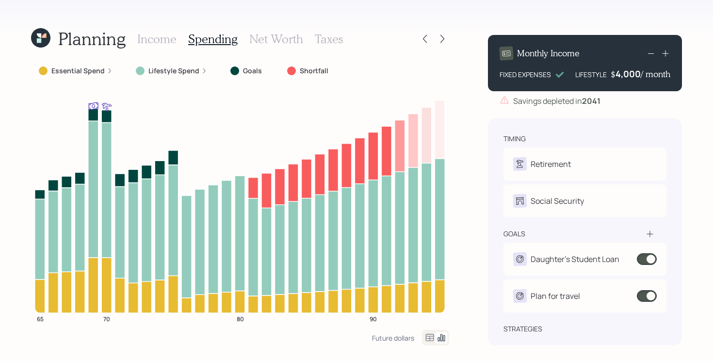
click at [85, 71] on label "Essential Spend" at bounding box center [77, 71] width 53 height 10
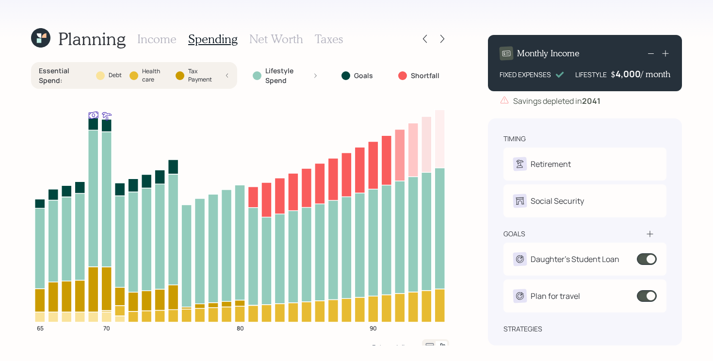
click at [165, 34] on h3 "Income" at bounding box center [156, 39] width 39 height 14
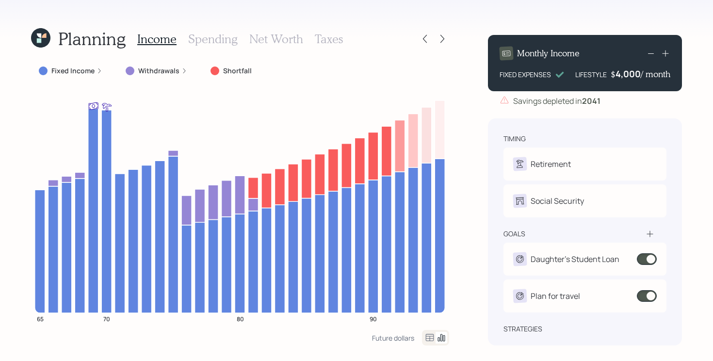
click at [624, 75] on div "4,000" at bounding box center [627, 74] width 25 height 12
click at [682, 115] on div "Planning Income Spending Net Worth Taxes Fixed Income Withdrawals Shortfall 65 …" at bounding box center [356, 180] width 713 height 361
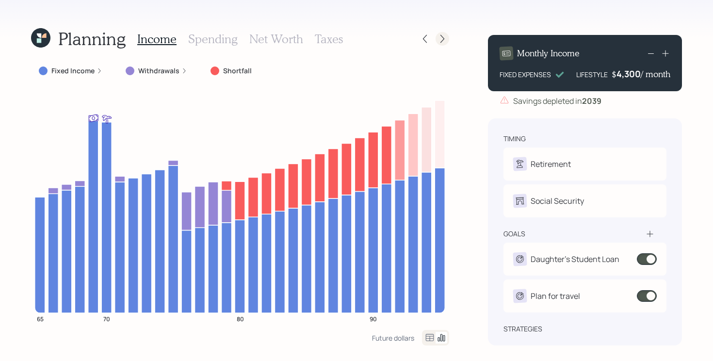
click at [444, 38] on icon at bounding box center [442, 39] width 10 height 10
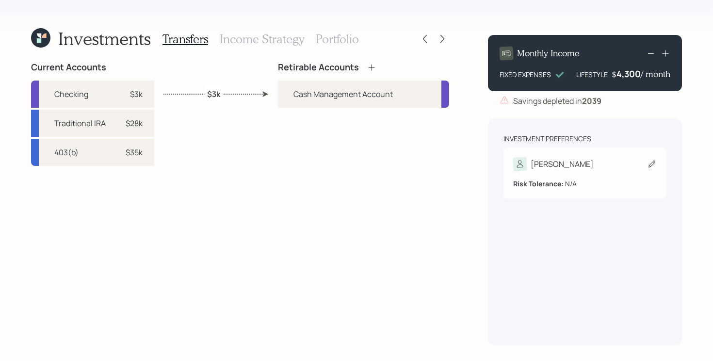
click at [648, 166] on icon at bounding box center [651, 163] width 7 height 7
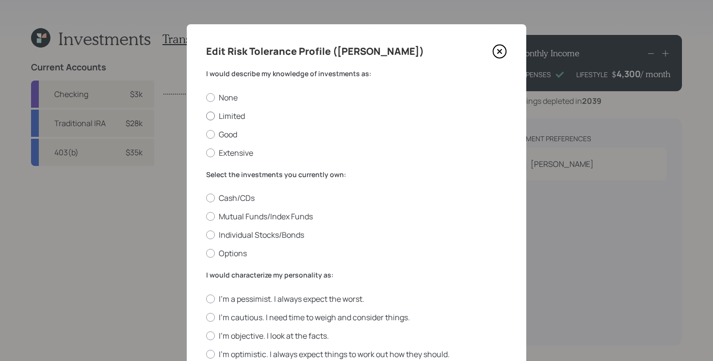
click at [237, 115] on label "Limited" at bounding box center [356, 116] width 301 height 11
click at [206, 115] on input "Limited" at bounding box center [206, 115] width 0 height 0
radio input "true"
click at [222, 100] on label "None" at bounding box center [356, 97] width 301 height 11
click at [206, 97] on input "None" at bounding box center [206, 97] width 0 height 0
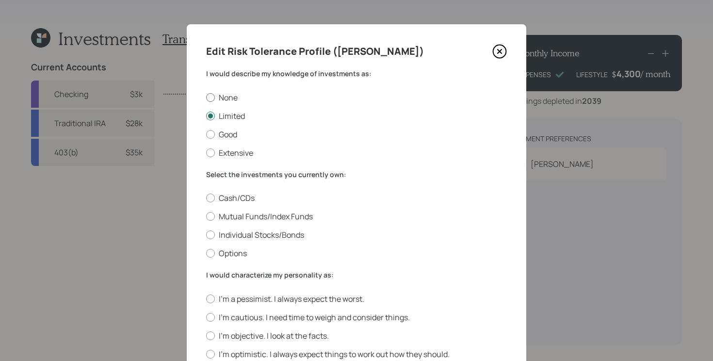
radio input "true"
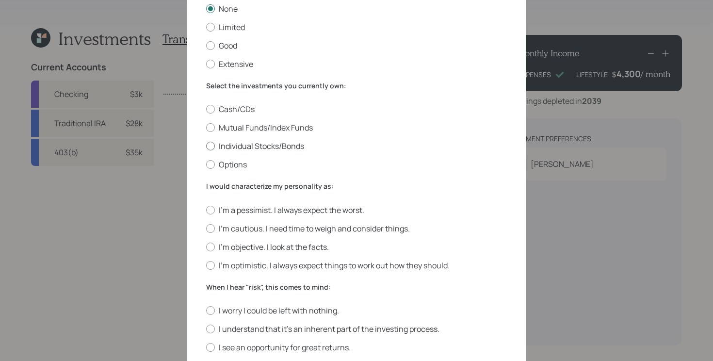
scroll to position [89, 0]
click at [296, 127] on label "Mutual Funds/Index Funds" at bounding box center [356, 127] width 301 height 11
click at [206, 127] on input "Mutual Funds/Index Funds" at bounding box center [206, 127] width 0 height 0
radio input "true"
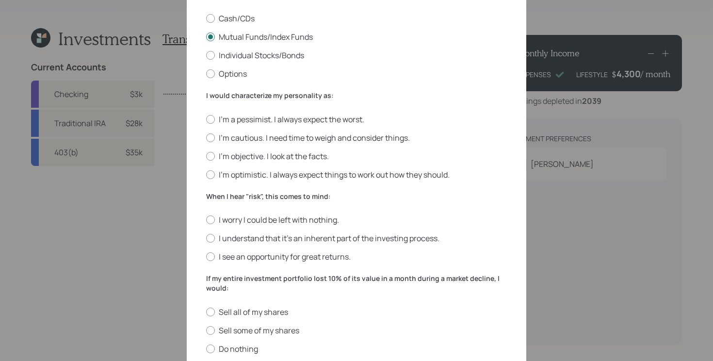
scroll to position [180, 0]
click at [254, 154] on label "I'm objective. I look at the facts." at bounding box center [356, 155] width 301 height 11
click at [206, 155] on input "I'm objective. I look at the facts." at bounding box center [206, 155] width 0 height 0
radio input "true"
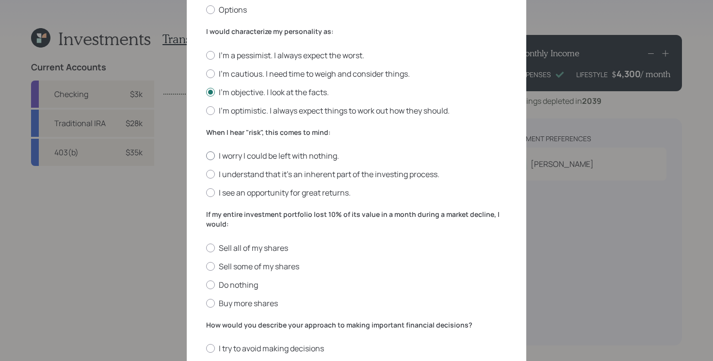
scroll to position [247, 0]
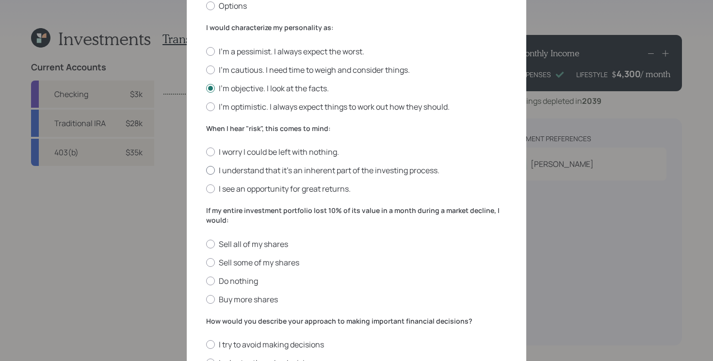
click at [380, 169] on label "I understand that it’s an inherent part of the investing process." at bounding box center [356, 170] width 301 height 11
click at [206, 170] on input "I understand that it’s an inherent part of the investing process." at bounding box center [206, 170] width 0 height 0
radio input "true"
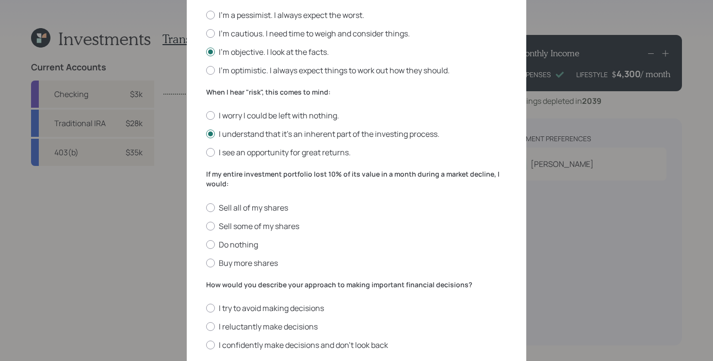
scroll to position [285, 0]
click at [273, 264] on label "Buy more shares" at bounding box center [356, 261] width 301 height 11
click at [206, 262] on input "Buy more shares" at bounding box center [206, 261] width 0 height 0
radio input "true"
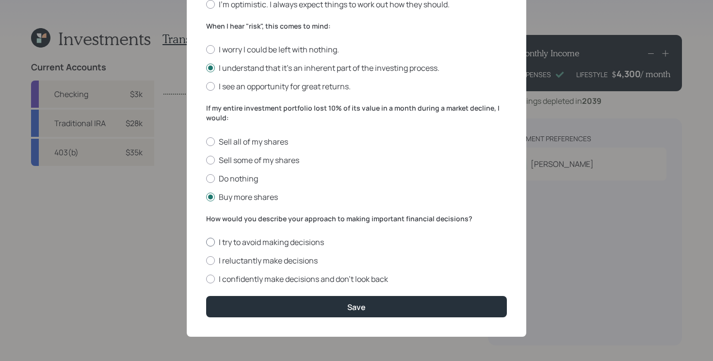
click at [312, 238] on label "I try to avoid making decisions" at bounding box center [356, 242] width 301 height 11
click at [206, 242] on input "I try to avoid making decisions" at bounding box center [206, 242] width 0 height 0
radio input "true"
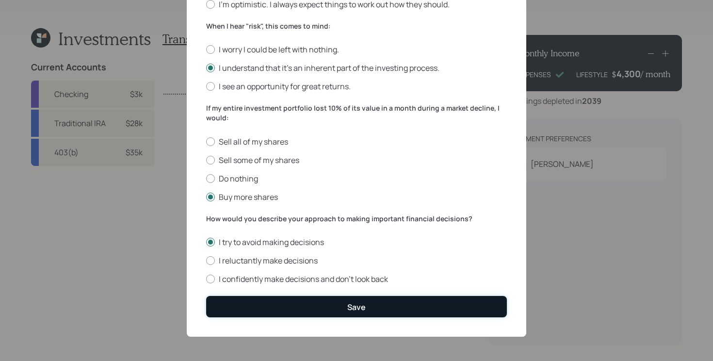
click at [340, 302] on button "Save" at bounding box center [356, 306] width 301 height 21
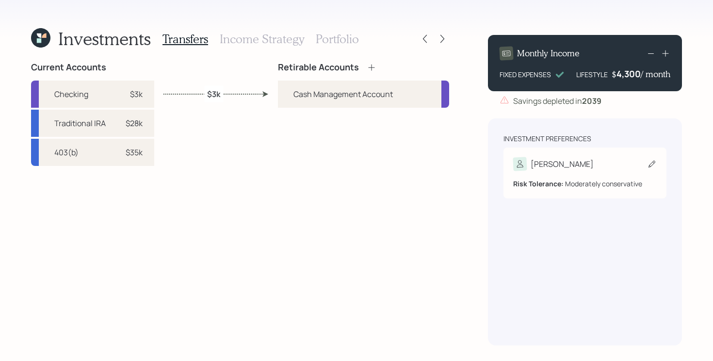
click at [647, 161] on icon at bounding box center [652, 164] width 10 height 10
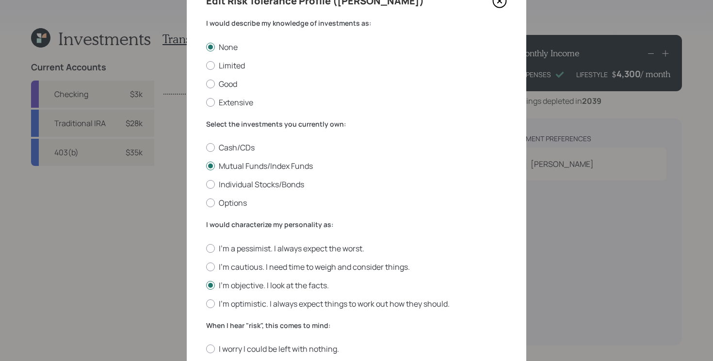
scroll to position [31, 0]
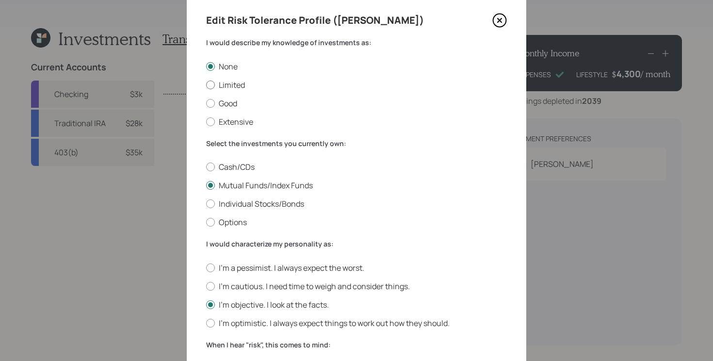
click at [229, 80] on label "Limited" at bounding box center [356, 84] width 301 height 11
click at [206, 84] on input "Limited" at bounding box center [206, 84] width 0 height 0
radio input "true"
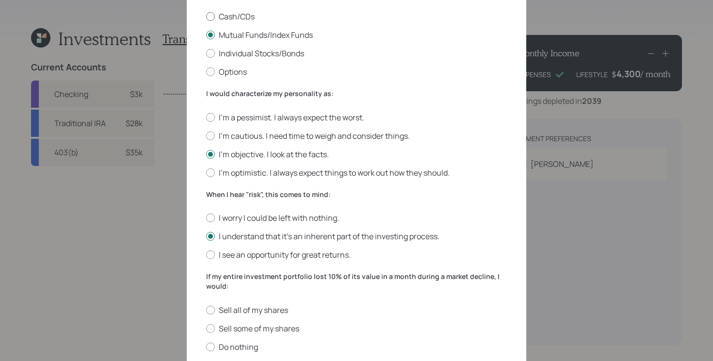
scroll to position [349, 0]
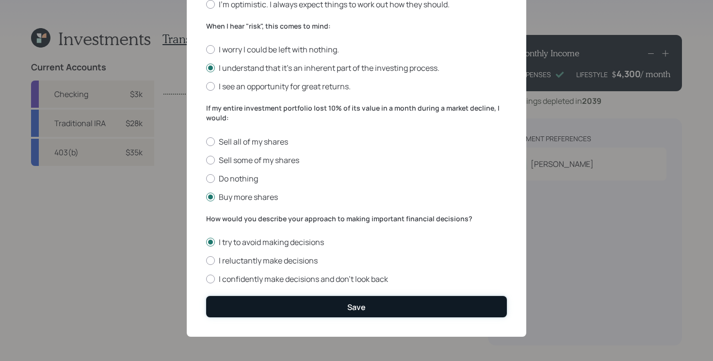
click at [257, 307] on button "Save" at bounding box center [356, 306] width 301 height 21
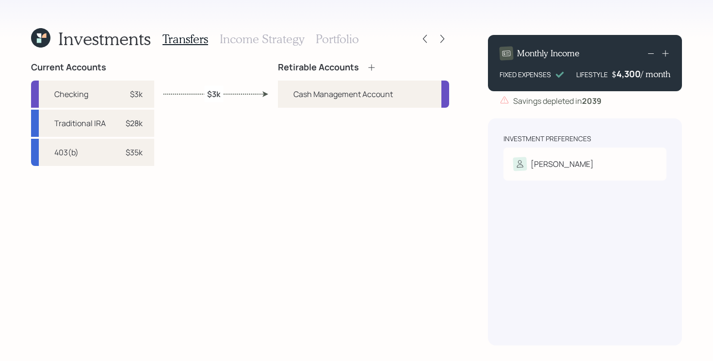
click at [434, 159] on div "Retirable Accounts Cash Management Account" at bounding box center [363, 203] width 171 height 283
click at [373, 64] on icon at bounding box center [371, 68] width 10 height 10
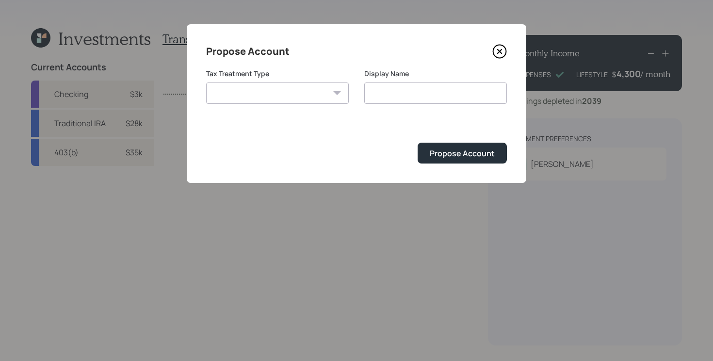
click at [312, 92] on select "Roth Taxable Traditional" at bounding box center [277, 92] width 143 height 21
select select "traditional"
click at [206, 82] on select "Roth Taxable Traditional" at bounding box center [277, 92] width 143 height 21
type input "Traditional"
click at [448, 156] on div "Propose Account" at bounding box center [461, 153] width 65 height 11
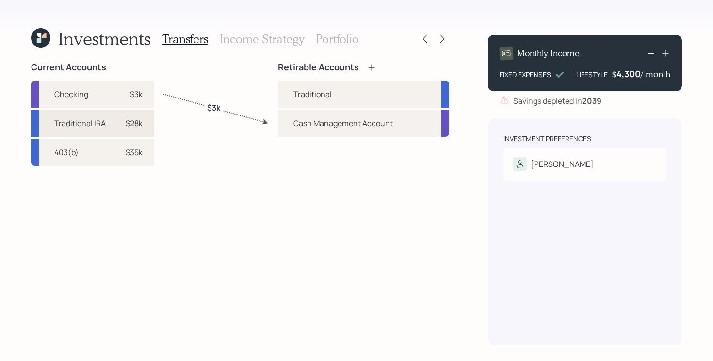
click at [117, 121] on div "$28k" at bounding box center [127, 123] width 29 height 12
click at [346, 100] on div "Traditional" at bounding box center [363, 93] width 171 height 27
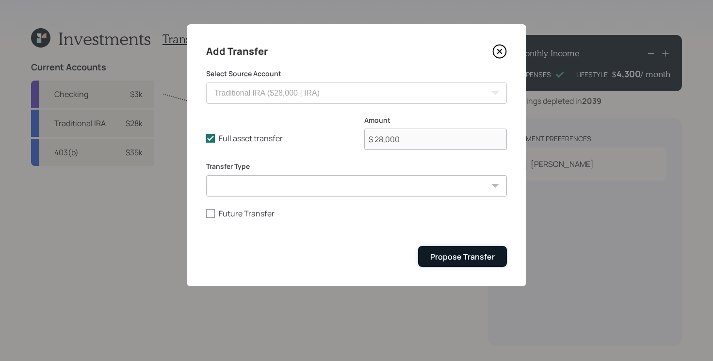
click at [501, 258] on button "Propose Transfer" at bounding box center [462, 256] width 89 height 21
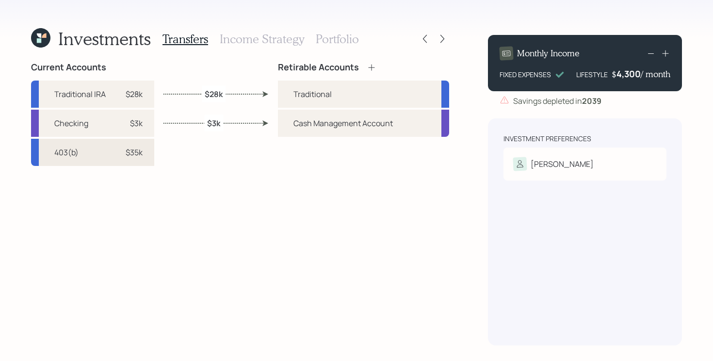
click at [100, 158] on div "403(b) $35k" at bounding box center [92, 152] width 123 height 27
click at [297, 88] on div "Traditional" at bounding box center [312, 94] width 38 height 12
select select "b7c7245c-0332-47e5-928a-1d7021ba07c5"
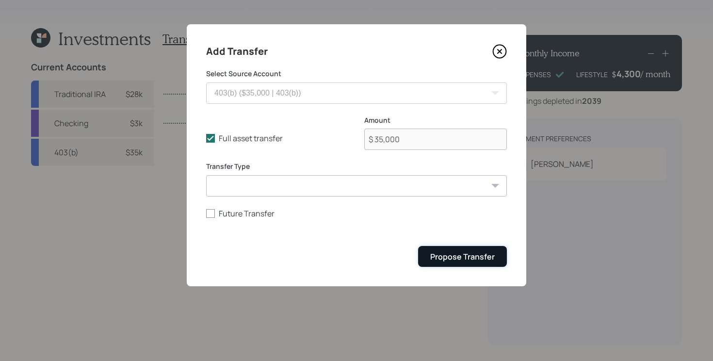
click at [492, 255] on div "Propose Transfer" at bounding box center [462, 256] width 64 height 11
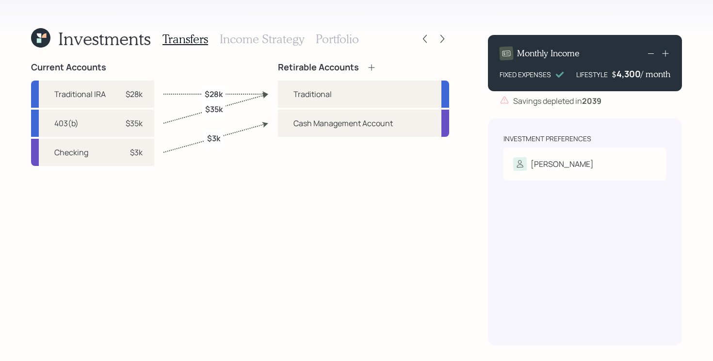
click at [246, 236] on div "Current Accounts Traditional IRA $28k 403(b) $35k Checking $3k Retirable Accoun…" at bounding box center [240, 203] width 418 height 283
click at [281, 253] on div "Retirable Accounts Traditional Cash Management Account" at bounding box center [363, 203] width 171 height 283
click at [288, 41] on h3 "Income Strategy" at bounding box center [262, 39] width 84 height 14
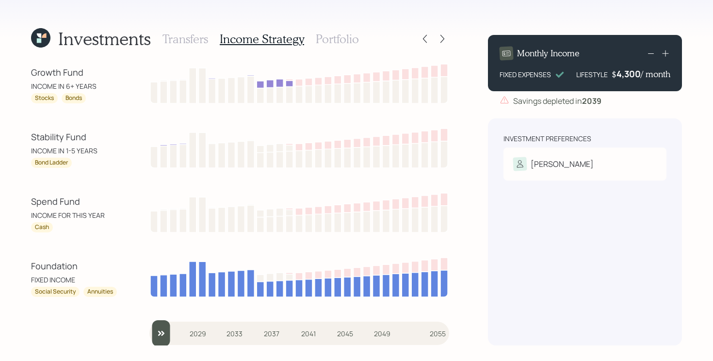
click at [18, 207] on div "Investments Transfers Income Strategy Portfolio Growth Fund INCOME IN 6+ YEARS …" at bounding box center [356, 180] width 713 height 361
drag, startPoint x: 18, startPoint y: 207, endPoint x: 90, endPoint y: 208, distance: 71.7
click at [90, 208] on div "Investments Transfers Income Strategy Portfolio Growth Fund INCOME IN 6+ YEARS …" at bounding box center [356, 180] width 713 height 361
click at [75, 214] on div "INCOME FOR THIS YEAR" at bounding box center [74, 215] width 87 height 10
drag, startPoint x: 26, startPoint y: 138, endPoint x: 144, endPoint y: 135, distance: 118.8
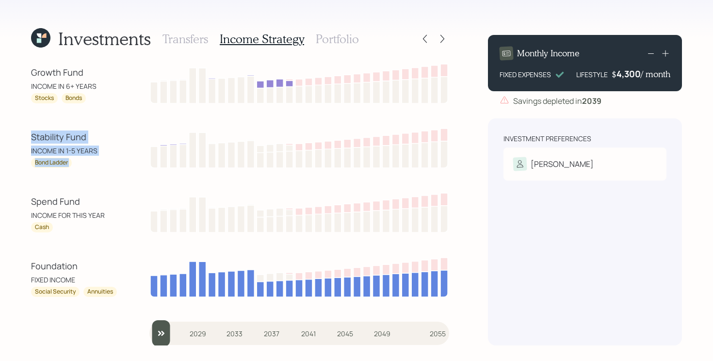
click at [144, 135] on div "Investments Transfers Income Strategy Portfolio Growth Fund INCOME IN 6+ YEARS …" at bounding box center [356, 180] width 713 height 361
click at [80, 136] on div "Stability Fund" at bounding box center [74, 136] width 87 height 13
drag, startPoint x: 94, startPoint y: 135, endPoint x: 15, endPoint y: 135, distance: 79.0
click at [15, 135] on div "Investments Transfers Income Strategy Portfolio Growth Fund INCOME IN 6+ YEARS …" at bounding box center [356, 180] width 713 height 361
click at [18, 137] on div "Investments Transfers Income Strategy Portfolio Growth Fund INCOME IN 6+ YEARS …" at bounding box center [356, 180] width 713 height 361
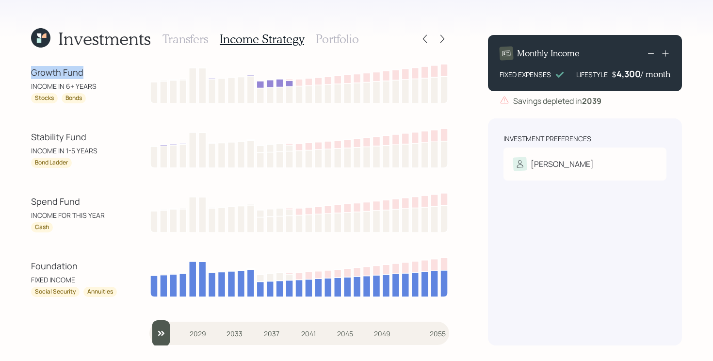
drag, startPoint x: 28, startPoint y: 74, endPoint x: 99, endPoint y: 73, distance: 70.8
click at [99, 73] on div "Investments Transfers Income Strategy Portfolio Growth Fund INCOME IN 6+ YEARS …" at bounding box center [356, 180] width 713 height 361
click at [325, 37] on h3 "Portfolio" at bounding box center [337, 39] width 43 height 14
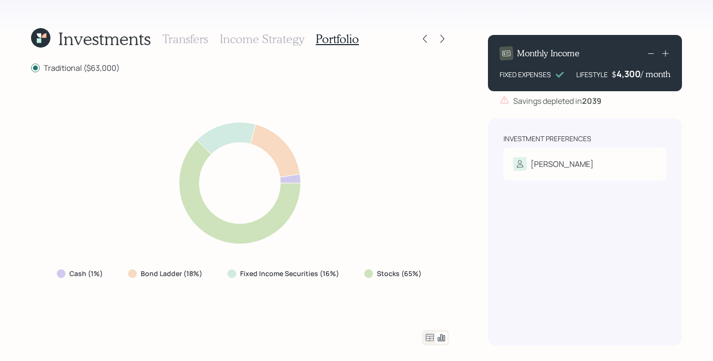
click at [284, 45] on h3 "Income Strategy" at bounding box center [262, 39] width 84 height 14
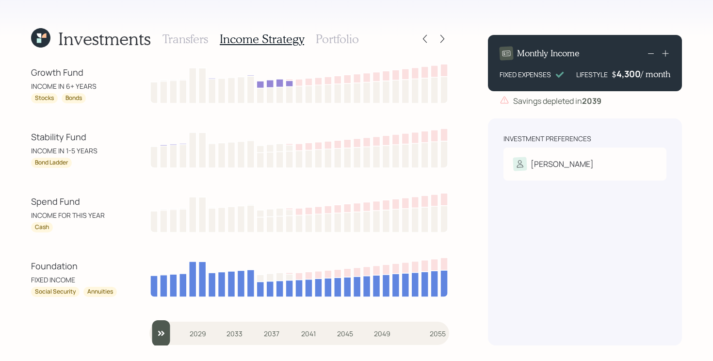
click at [340, 40] on h3 "Portfolio" at bounding box center [337, 39] width 43 height 14
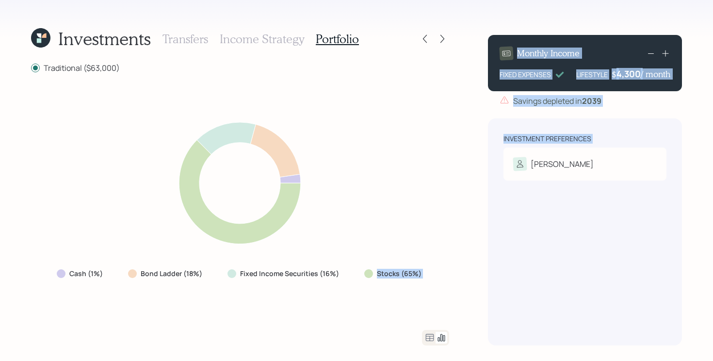
drag, startPoint x: 351, startPoint y: 275, endPoint x: 470, endPoint y: 278, distance: 118.3
click at [470, 278] on div "Investments Transfers Income Strategy Portfolio Traditional ($63,000) Cash (1%)…" at bounding box center [356, 180] width 713 height 361
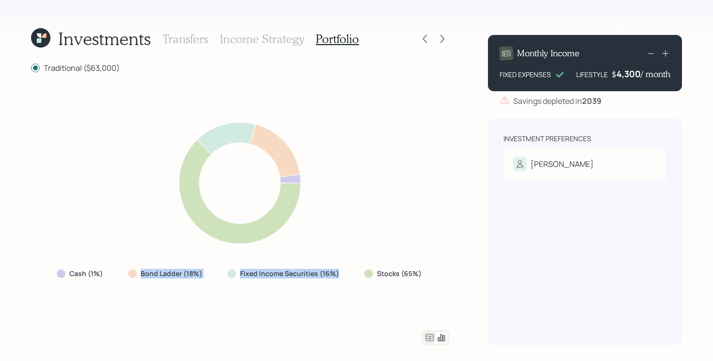
drag, startPoint x: 343, startPoint y: 272, endPoint x: 130, endPoint y: 280, distance: 212.9
click at [130, 280] on div "Cash (1%) Bond Ladder (18%) Fixed Income Securities (16%) Stocks (65%)" at bounding box center [240, 273] width 382 height 17
drag, startPoint x: 114, startPoint y: 279, endPoint x: 48, endPoint y: 275, distance: 66.5
click at [48, 275] on div "Cash (1%) Bond Ladder (18%) Fixed Income Securities (16%) Stocks (65%)" at bounding box center [240, 201] width 418 height 233
click at [299, 291] on div "Cash (1%) Bond Ladder (18%) Fixed Income Securities (16%) Stocks (65%)" at bounding box center [240, 201] width 418 height 233
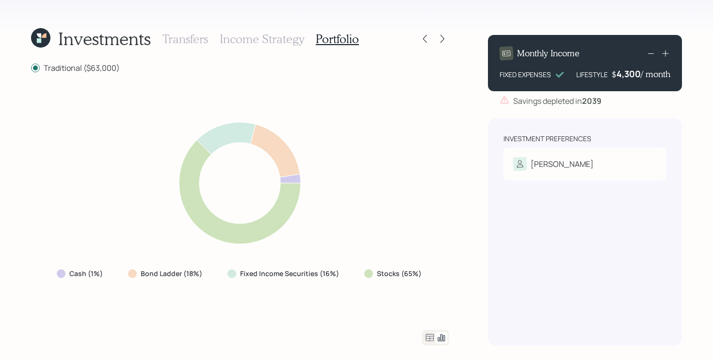
click at [426, 337] on icon at bounding box center [430, 338] width 12 height 12
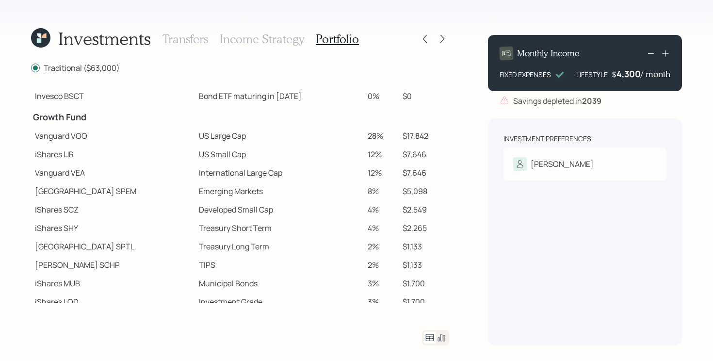
scroll to position [132, 0]
drag, startPoint x: 143, startPoint y: 156, endPoint x: 254, endPoint y: 158, distance: 111.0
click at [254, 158] on tr "iShares IJR US Small Cap 12% $7,646" at bounding box center [240, 154] width 418 height 18
click at [151, 172] on td "Vanguard VEA" at bounding box center [113, 173] width 164 height 18
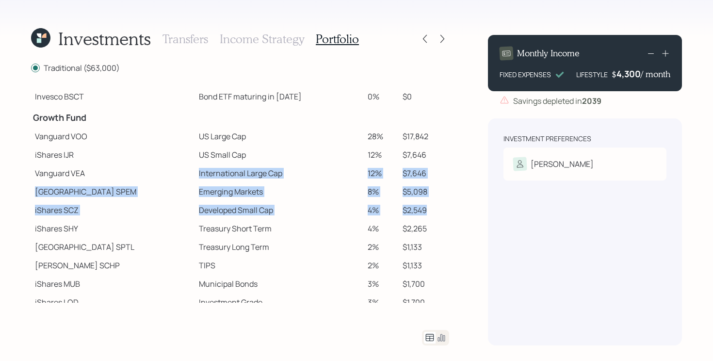
drag, startPoint x: 151, startPoint y: 172, endPoint x: 436, endPoint y: 208, distance: 286.9
click at [436, 208] on tbody "Spend Fund CASH Cash (Account Management) 1% $630 Stability Fund Invesco BSCP B…" at bounding box center [240, 150] width 418 height 395
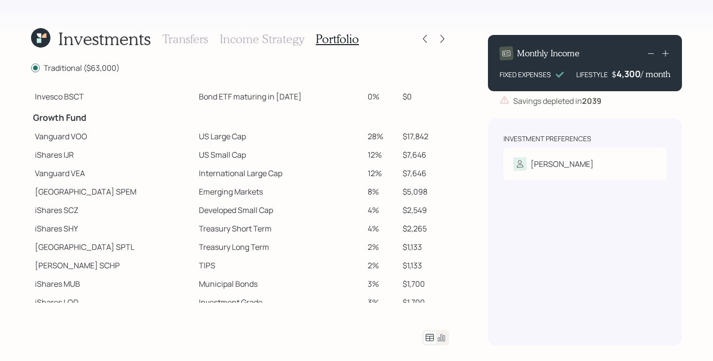
click at [326, 190] on td "Emerging Markets" at bounding box center [279, 191] width 169 height 18
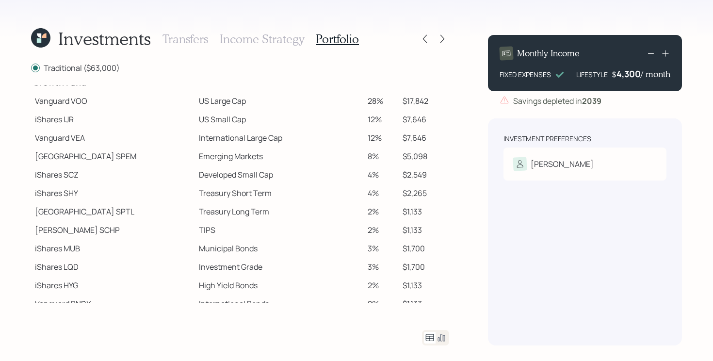
scroll to position [160, 0]
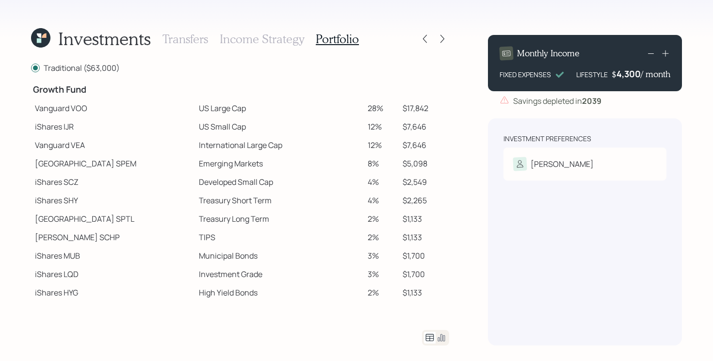
click at [442, 341] on icon at bounding box center [441, 338] width 12 height 12
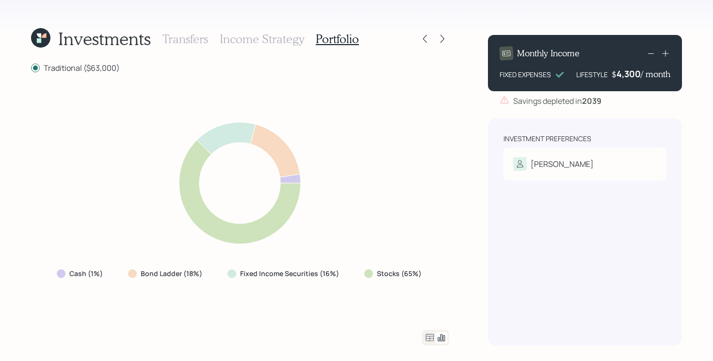
click at [280, 41] on h3 "Income Strategy" at bounding box center [262, 39] width 84 height 14
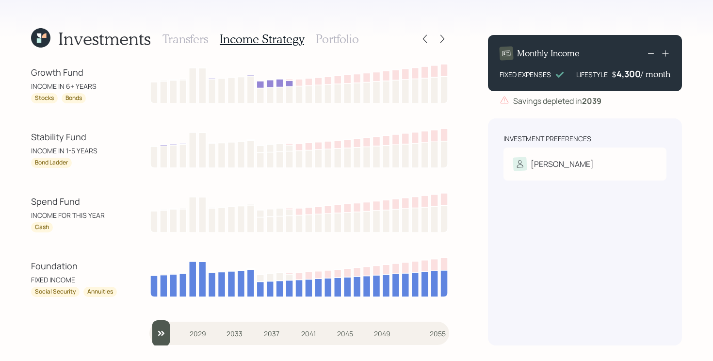
click at [345, 39] on h3 "Portfolio" at bounding box center [337, 39] width 43 height 14
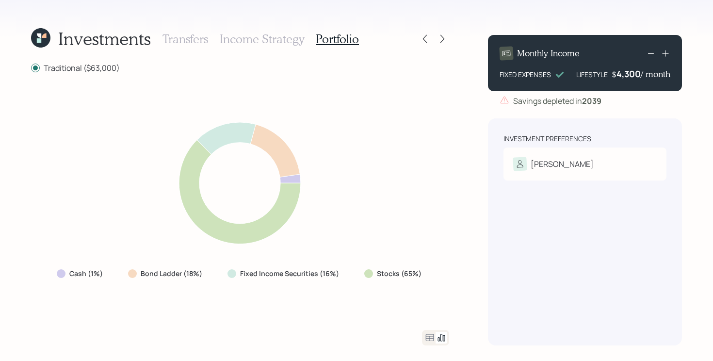
click at [289, 319] on div "Traditional ($63,000) Cash (1%) Bond Ladder (18%) Fixed Income Securities (16%)…" at bounding box center [240, 203] width 418 height 283
click at [384, 293] on div "Cash (1%) Bond Ladder (18%) Fixed Income Securities (16%) Stocks (65%)" at bounding box center [240, 201] width 418 height 233
click at [341, 310] on div "Cash (1%) Bond Ladder (18%) Fixed Income Securities (16%) Stocks (65%)" at bounding box center [240, 201] width 418 height 233
click at [647, 166] on icon at bounding box center [652, 164] width 10 height 10
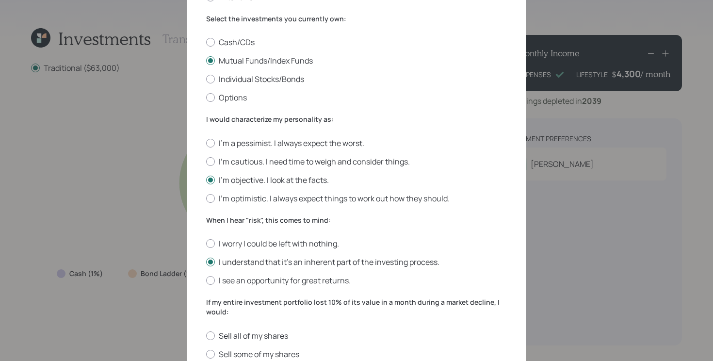
scroll to position [157, 0]
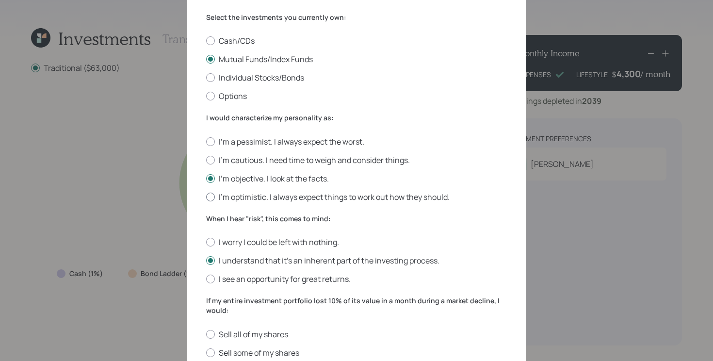
click at [301, 194] on label "I'm optimistic. I always expect things to work out how they should." at bounding box center [356, 196] width 301 height 11
click at [206, 196] on input "I'm optimistic. I always expect things to work out how they should." at bounding box center [206, 196] width 0 height 0
radio input "true"
click at [273, 278] on label "I see an opportunity for great returns." at bounding box center [356, 278] width 301 height 11
click at [206, 279] on input "I see an opportunity for great returns." at bounding box center [206, 279] width 0 height 0
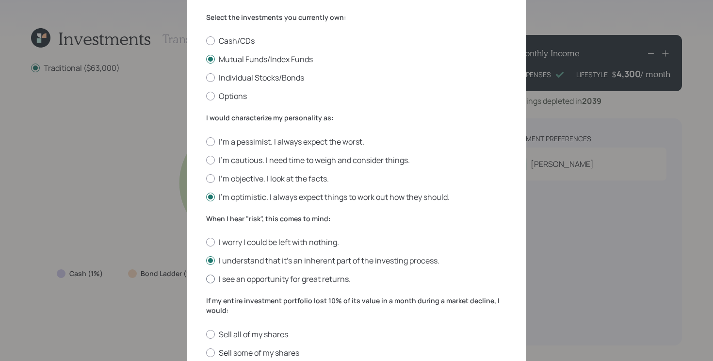
radio input "true"
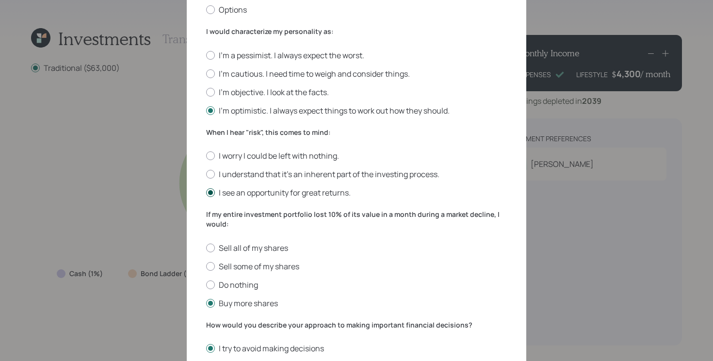
scroll to position [349, 0]
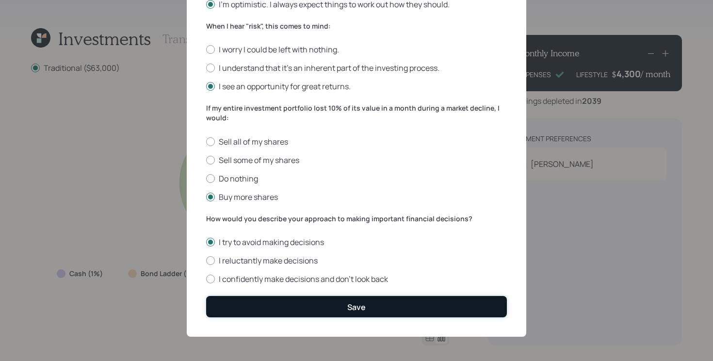
click at [331, 306] on button "Save" at bounding box center [356, 306] width 301 height 21
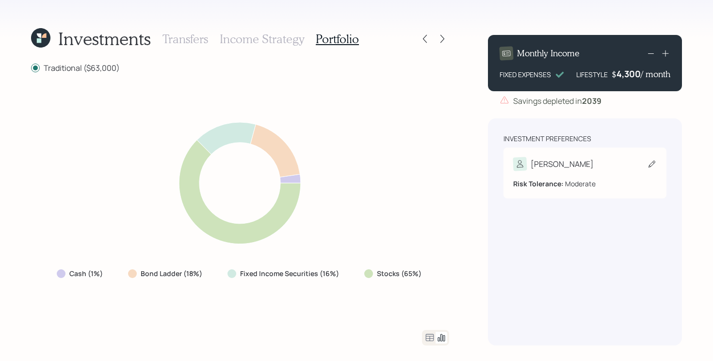
click at [606, 167] on div "[PERSON_NAME]" at bounding box center [584, 164] width 143 height 14
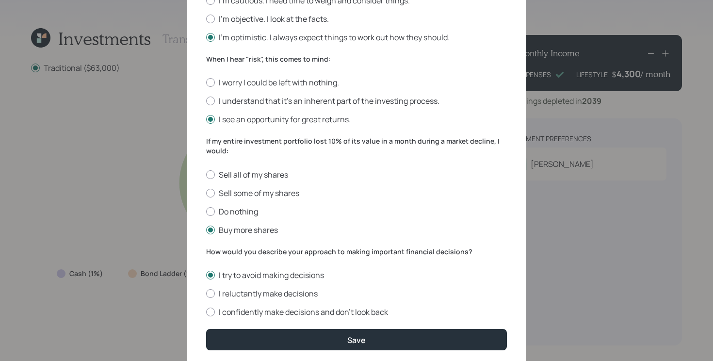
scroll to position [344, 0]
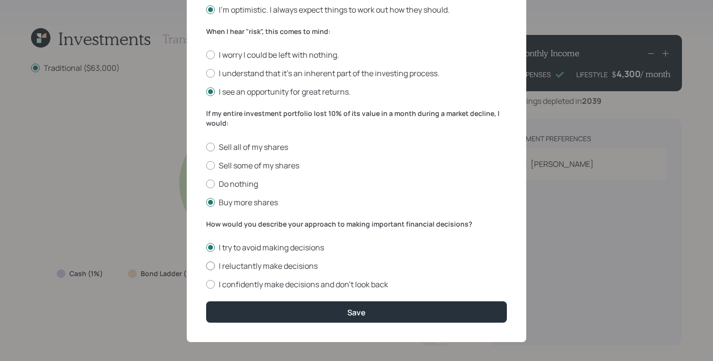
click at [251, 265] on label "I reluctantly make decisions" at bounding box center [356, 265] width 301 height 11
click at [206, 266] on input "I reluctantly make decisions" at bounding box center [206, 266] width 0 height 0
radio input "true"
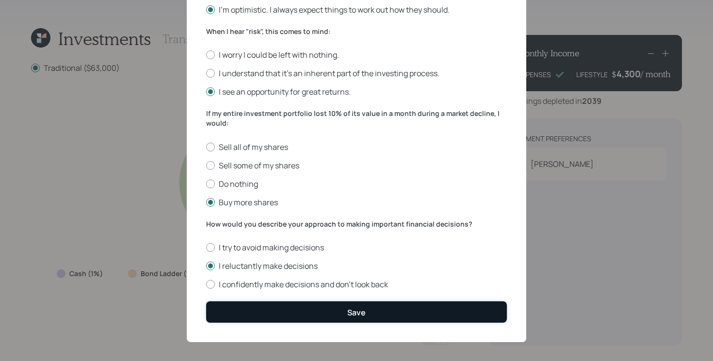
click at [269, 307] on button "Save" at bounding box center [356, 311] width 301 height 21
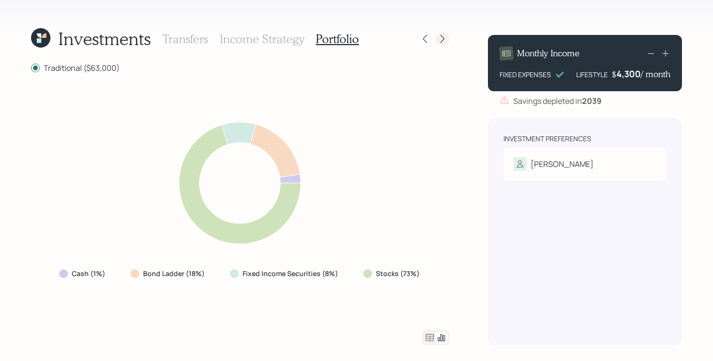
click at [444, 41] on icon at bounding box center [442, 39] width 10 height 10
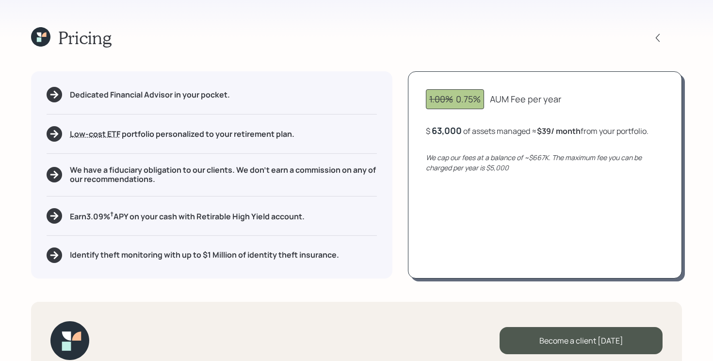
click at [397, 131] on div "Dedicated Financial Advisor in your pocket. Low-cost ETF Retirable uses diversi…" at bounding box center [356, 174] width 650 height 206
click at [421, 157] on div "1.00% 0.75% AUM Fee per year $ 63,000 of assets managed ≈ $39 / month from your…" at bounding box center [545, 174] width 274 height 206
drag, startPoint x: 457, startPoint y: 98, endPoint x: 484, endPoint y: 98, distance: 26.7
click at [484, 98] on div "1.00% 0.75%" at bounding box center [455, 99] width 58 height 20
click at [428, 202] on div "1.00% 0.75% AUM Fee per year $ 63,000 of assets managed ≈ $39 / month from your…" at bounding box center [545, 174] width 274 height 206
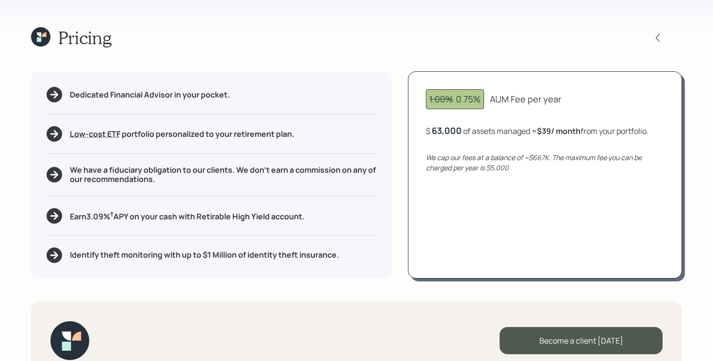
click at [428, 202] on div "1.00% 0.75% AUM Fee per year $ 63,000 of assets managed ≈ $39 / month from your…" at bounding box center [545, 174] width 274 height 206
click at [128, 166] on h5 "We have a fiduciary obligation to our clients. We don't earn a commission on an…" at bounding box center [223, 174] width 307 height 18
click at [201, 218] on h5 "Earn 3.09 % † APY on your cash with Retirable High Yield account." at bounding box center [187, 215] width 235 height 12
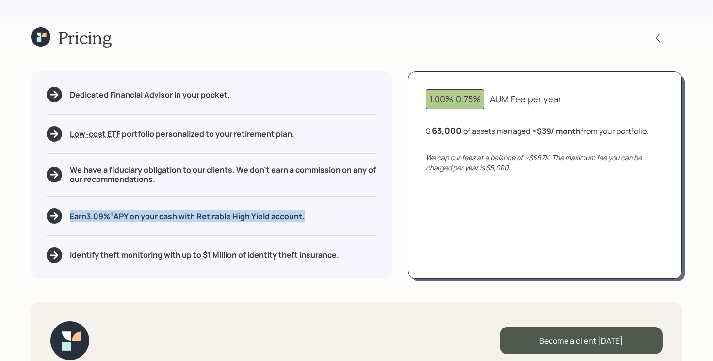
click at [201, 218] on h5 "Earn 3.09 % † APY on your cash with Retirable High Yield account." at bounding box center [187, 215] width 235 height 12
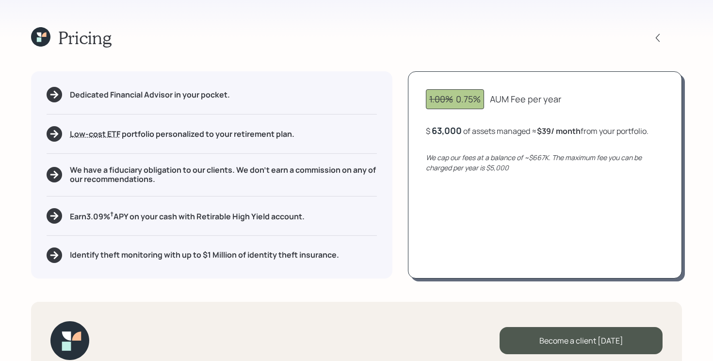
click at [389, 217] on div "Dedicated Financial Advisor in your pocket. Low-cost ETF Retirable uses diversi…" at bounding box center [211, 174] width 361 height 206
click at [277, 210] on h5 "Earn 3.09 % † APY on your cash with Retirable High Yield account." at bounding box center [187, 215] width 235 height 12
click at [274, 219] on h5 "Earn 3.09 % † APY on your cash with Retirable High Yield account." at bounding box center [187, 215] width 235 height 12
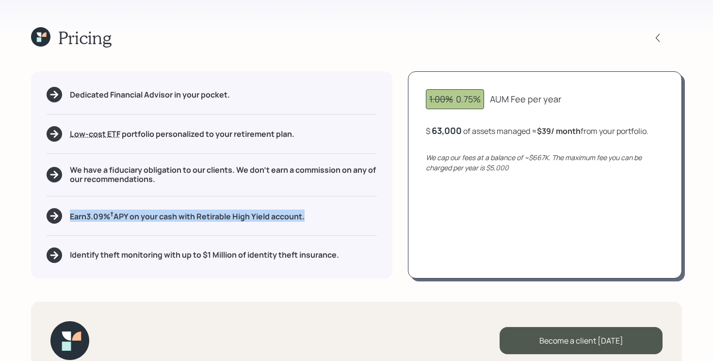
click at [274, 218] on h5 "Earn 3.09 % † APY on your cash with Retirable High Yield account." at bounding box center [187, 215] width 235 height 12
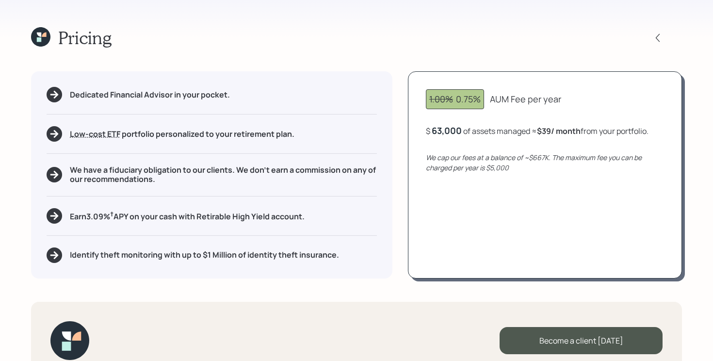
click at [272, 255] on h5 "Identify theft monitoring with up to $1 Million of identity theft insurance." at bounding box center [204, 254] width 269 height 9
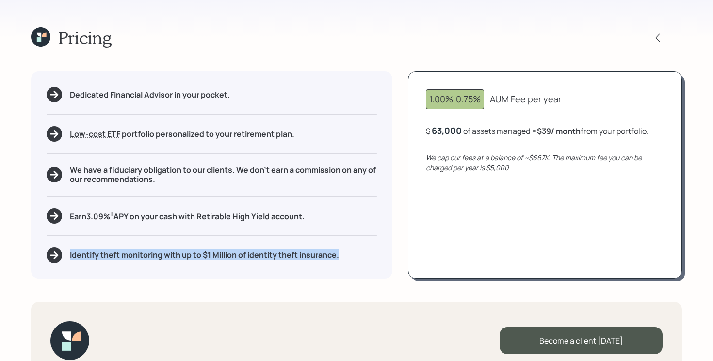
click at [272, 255] on h5 "Identify theft monitoring with up to $1 Million of identity theft insurance." at bounding box center [204, 254] width 269 height 9
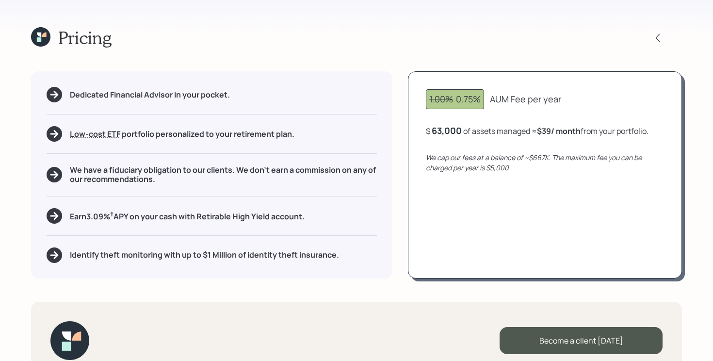
click at [382, 285] on div "Pricing Dedicated Financial Advisor in your pocket. Low-cost ETF Retirable uses…" at bounding box center [356, 180] width 713 height 361
click at [42, 39] on icon at bounding box center [40, 36] width 19 height 19
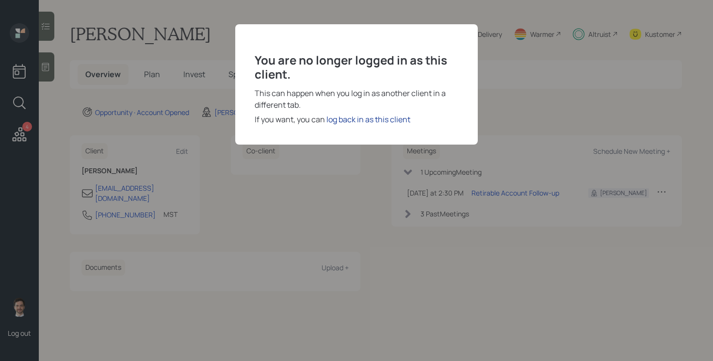
click at [377, 123] on div "log back in as this client" at bounding box center [368, 119] width 84 height 12
